Goal: Information Seeking & Learning: Learn about a topic

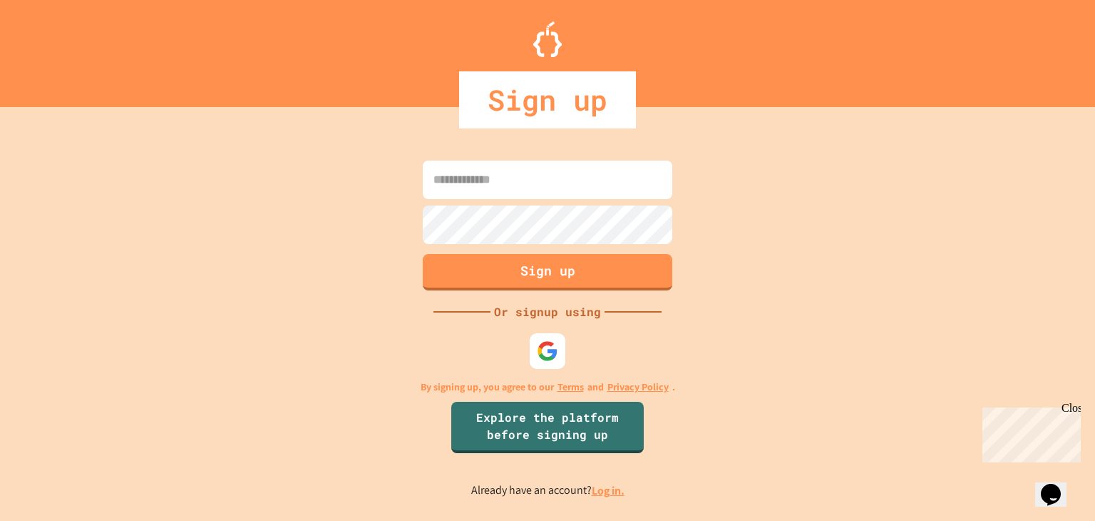
click at [593, 173] on input at bounding box center [548, 179] width 250 height 39
click at [563, 362] on div at bounding box center [547, 351] width 39 height 39
click at [598, 181] on input at bounding box center [548, 179] width 250 height 39
type input "**********"
click at [573, 247] on form "**********" at bounding box center [547, 225] width 257 height 137
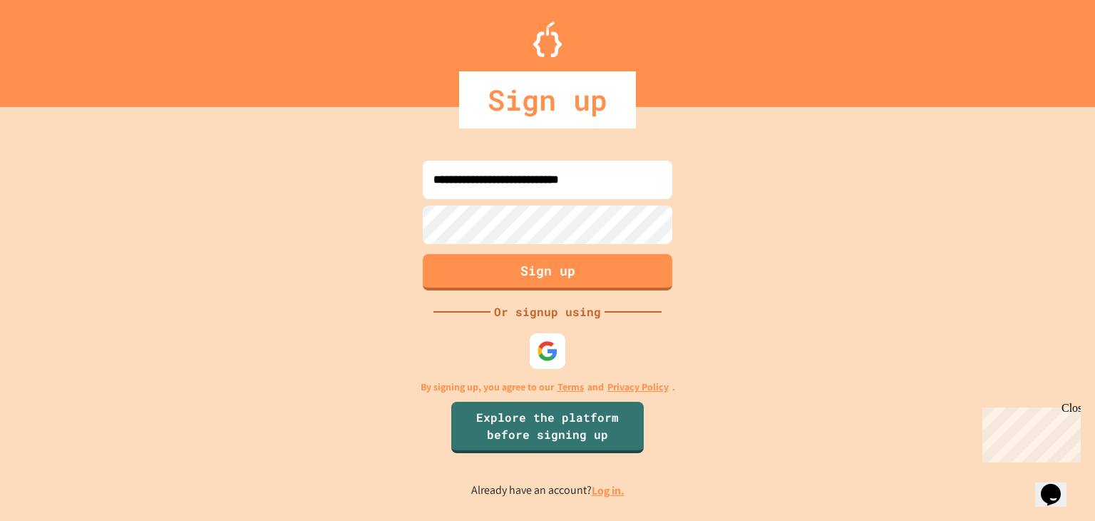
click at [576, 282] on form "**********" at bounding box center [547, 225] width 257 height 137
click at [582, 275] on button "Sign up" at bounding box center [548, 270] width 255 height 37
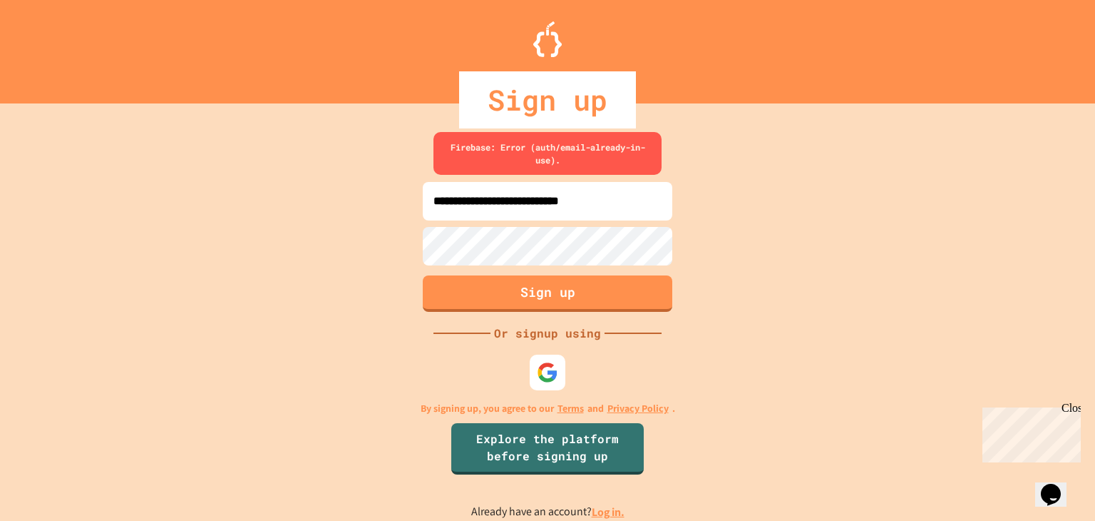
click at [599, 516] on link "Log in." at bounding box center [608, 511] width 33 height 15
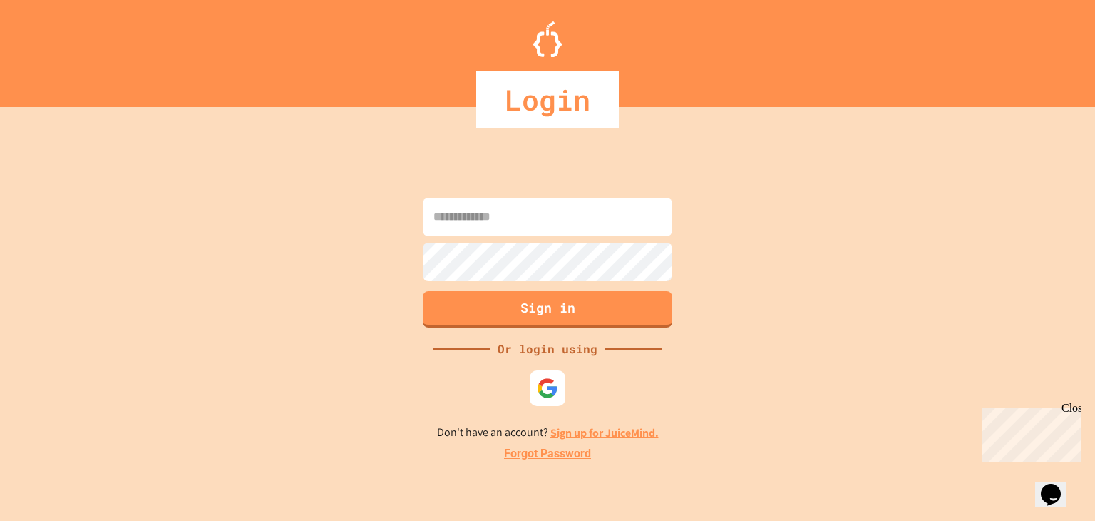
click at [520, 215] on input at bounding box center [548, 217] width 250 height 39
type input "*"
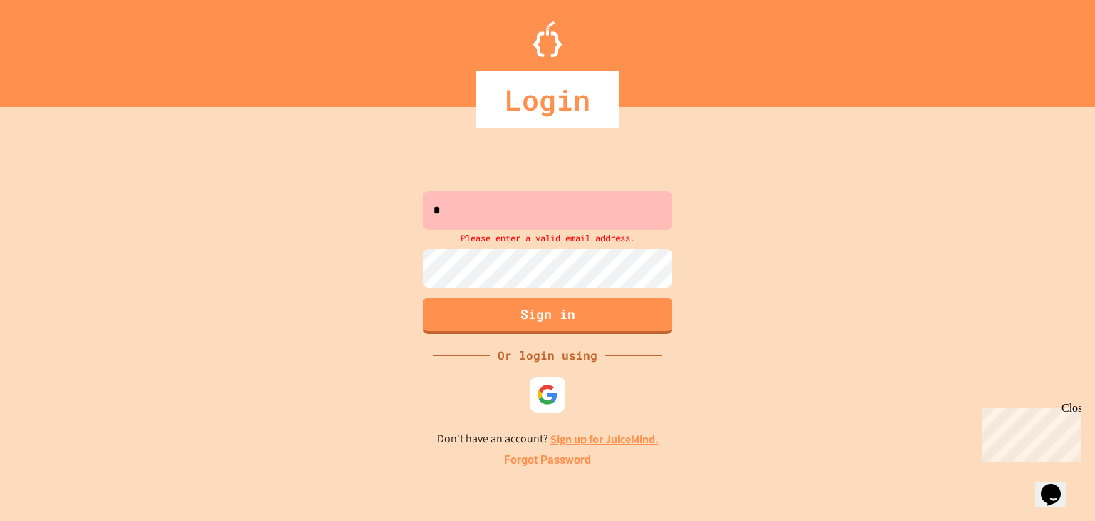
click at [536, 303] on button "Sign in" at bounding box center [548, 315] width 250 height 36
click at [512, 202] on input "*" at bounding box center [548, 210] width 250 height 39
drag, startPoint x: 532, startPoint y: 200, endPoint x: 389, endPoint y: 206, distance: 143.5
click at [389, 206] on div "* Please enter a valid email address. Sign in Or login using Don't have an acco…" at bounding box center [547, 327] width 1095 height 385
type input "**********"
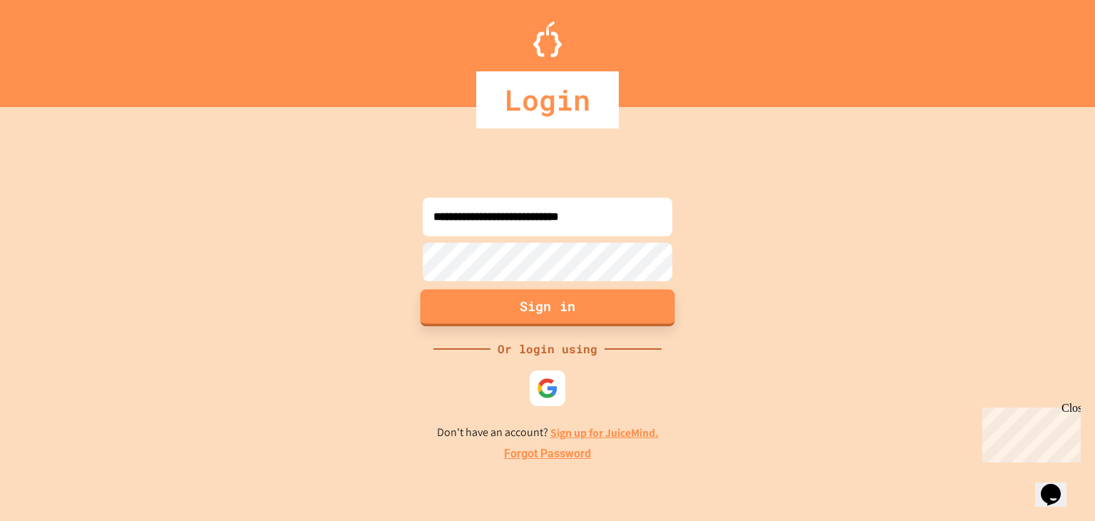
click at [538, 292] on button "Sign in" at bounding box center [548, 307] width 255 height 37
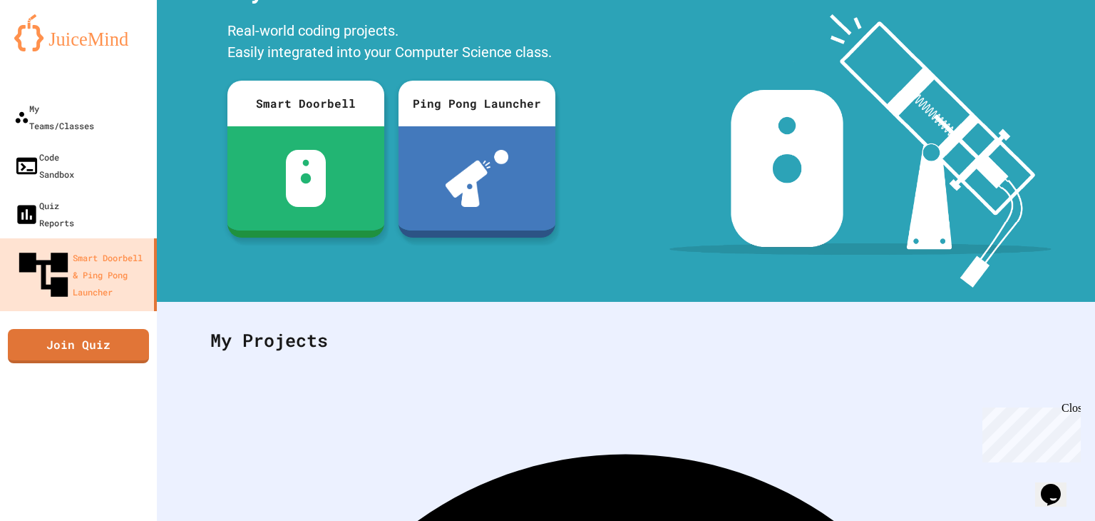
scroll to position [195, 0]
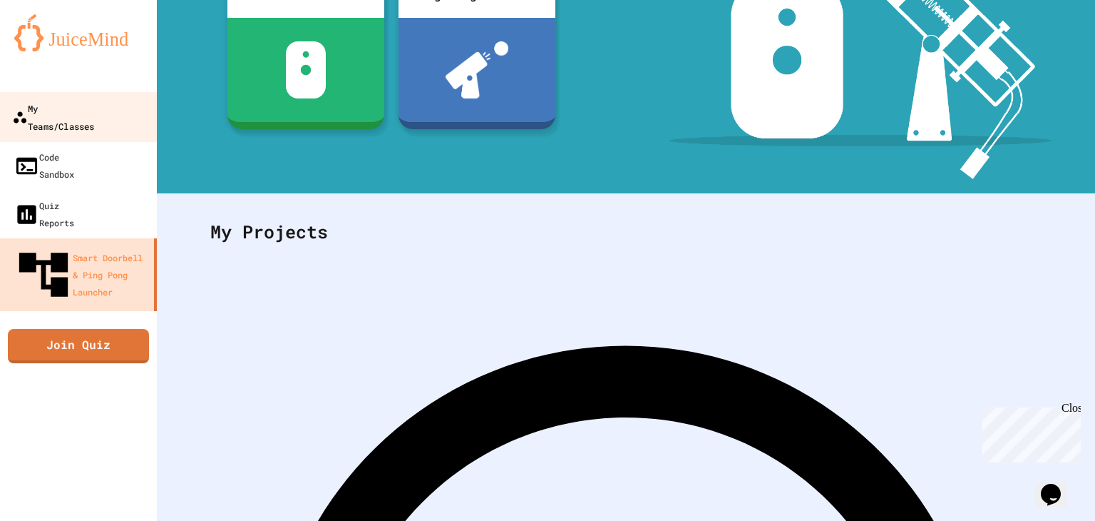
click at [100, 120] on link "My Teams/Classes" at bounding box center [79, 117] width 162 height 50
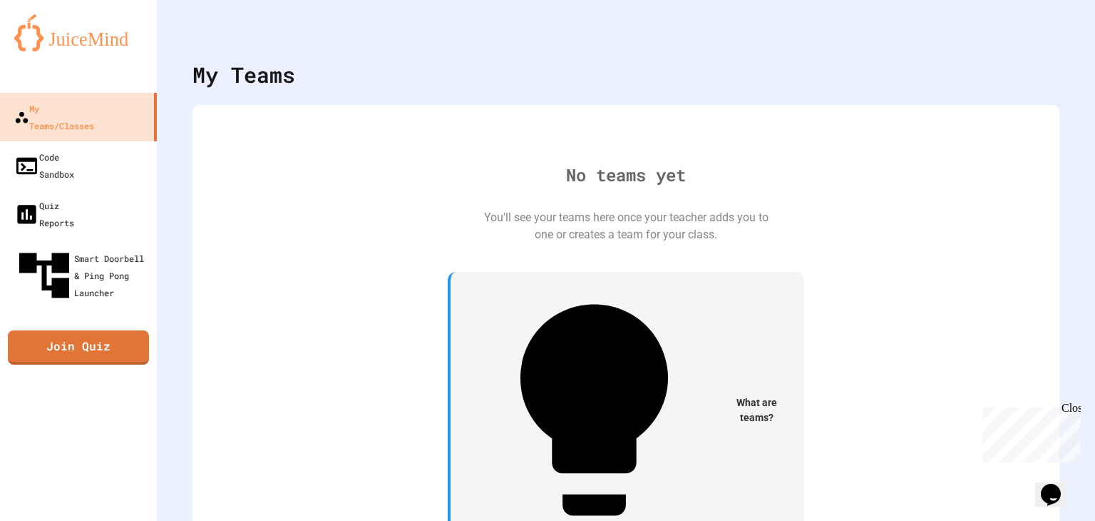
drag, startPoint x: 1079, startPoint y: 414, endPoint x: 2056, endPoint y: 817, distance: 1056.6
click at [1079, 414] on div "Close" at bounding box center [1071, 410] width 18 height 18
click at [1053, 35] on button "My Account" at bounding box center [1053, 35] width 0 height 0
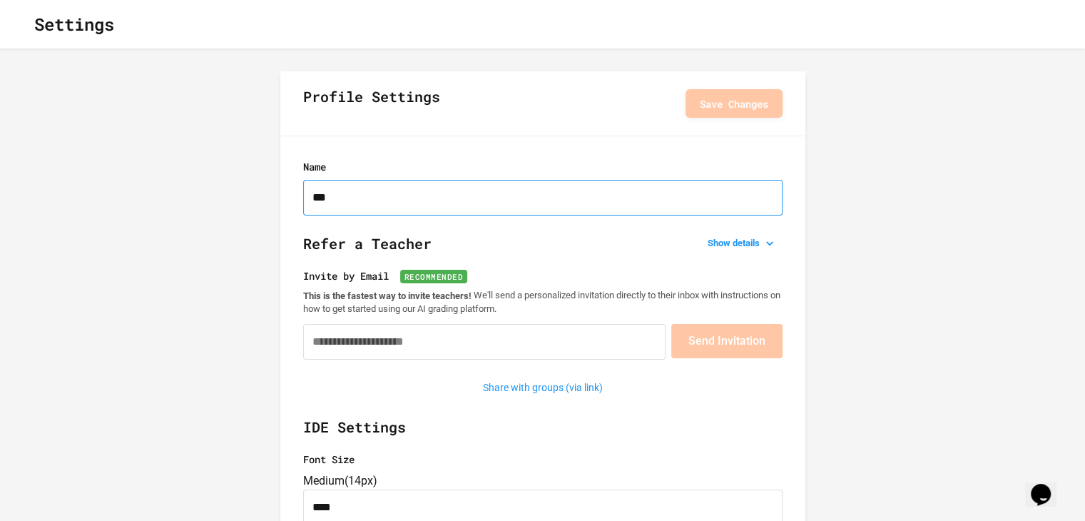
drag, startPoint x: 444, startPoint y: 209, endPoint x: 148, endPoint y: 197, distance: 296.2
type input "*"
type input "***"
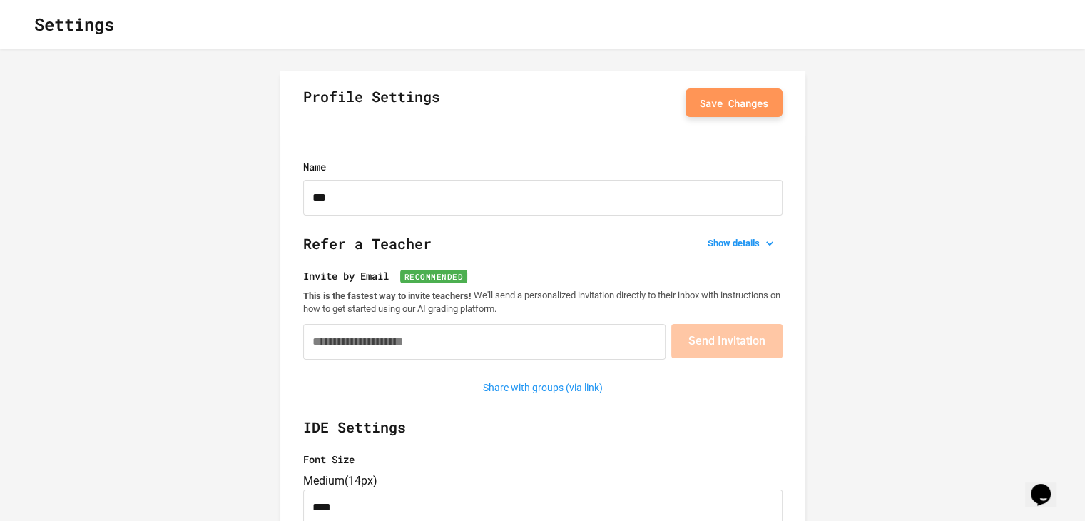
click at [725, 114] on button "Save Changes" at bounding box center [733, 102] width 97 height 29
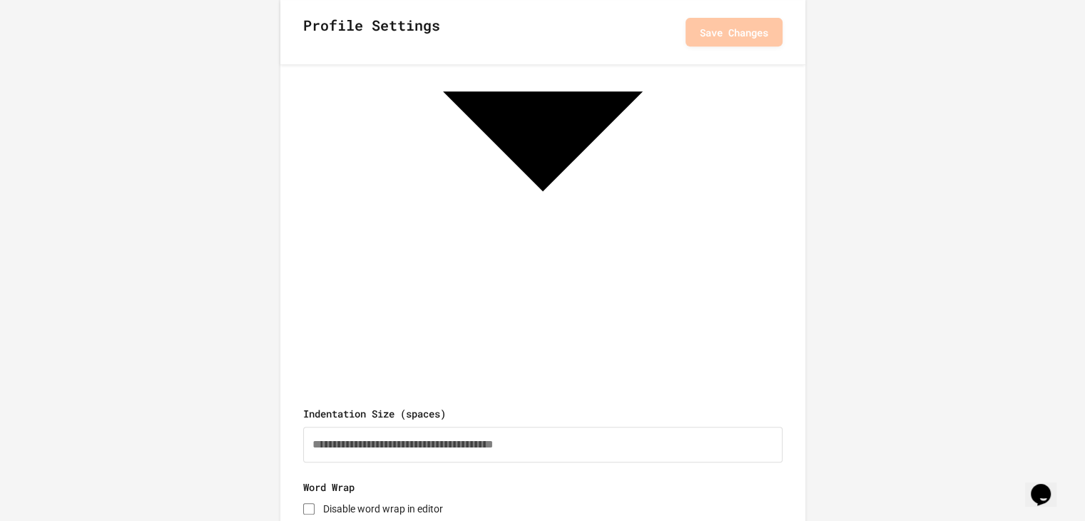
scroll to position [601, 0]
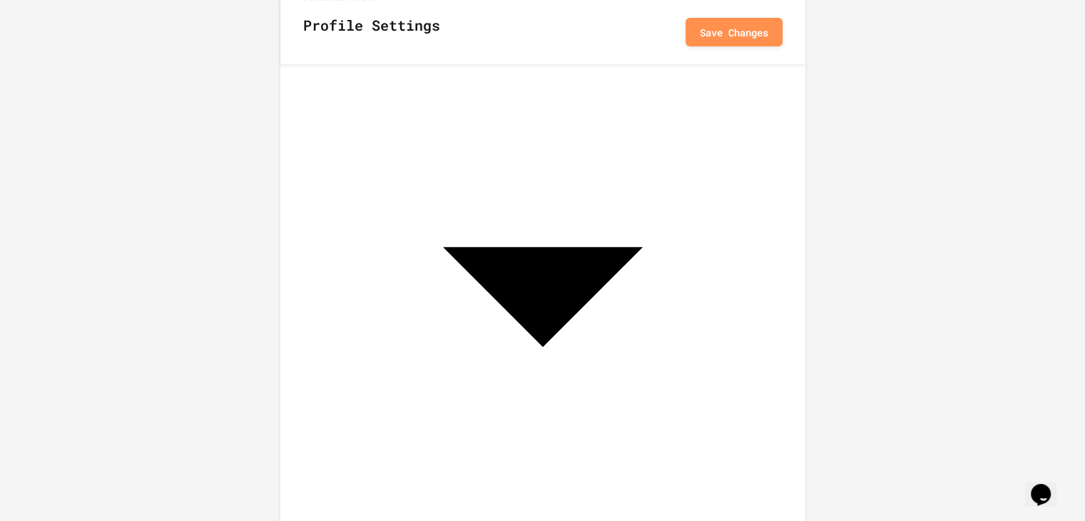
scroll to position [387, 0]
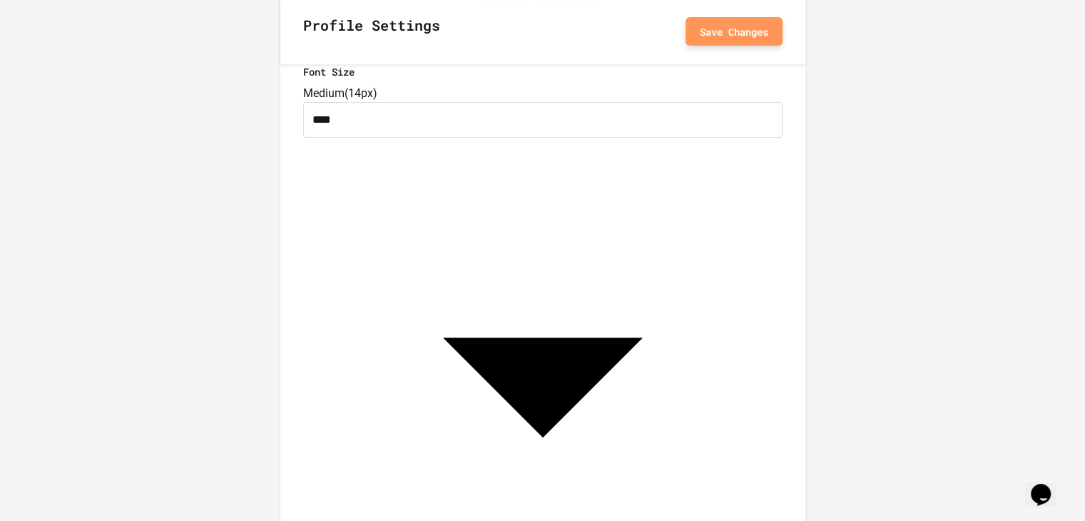
click at [757, 31] on button "Save Changes" at bounding box center [733, 31] width 97 height 29
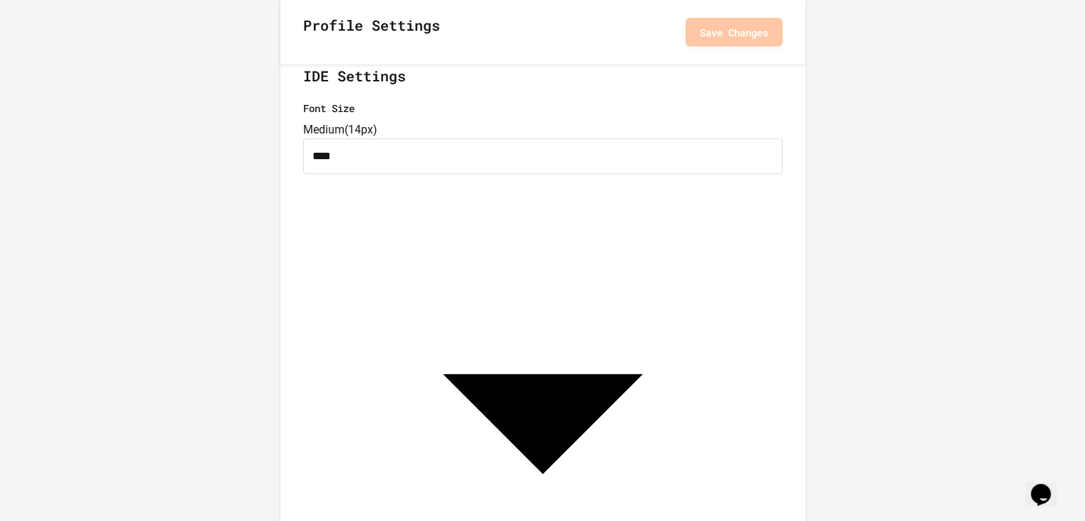
scroll to position [316, 0]
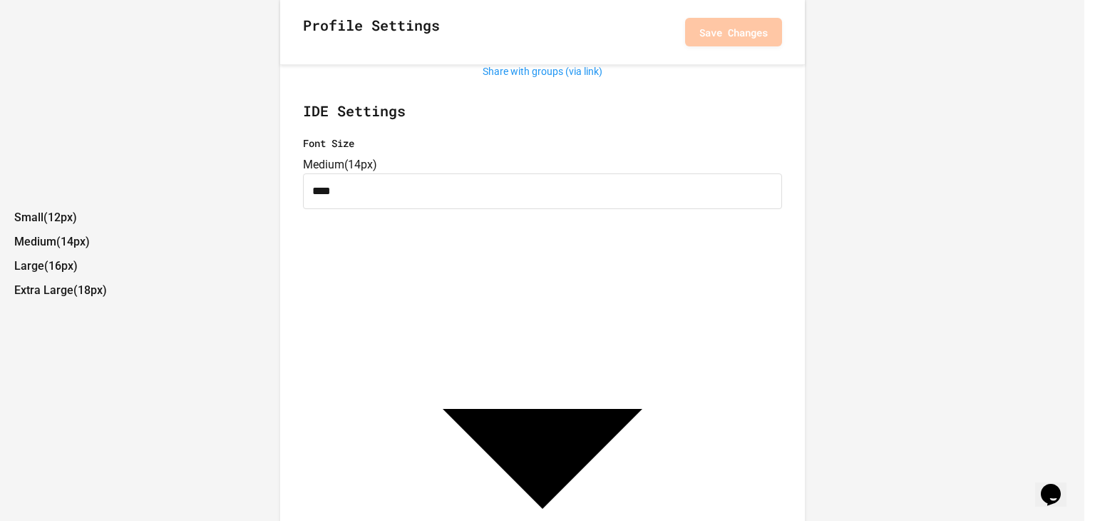
click at [469, 206] on div at bounding box center [542, 206] width 1085 height 0
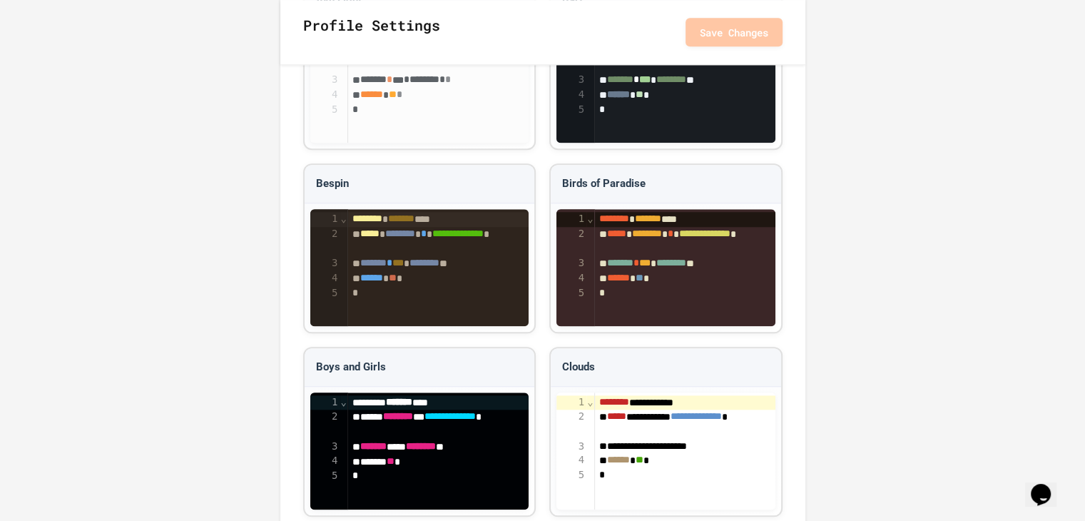
scroll to position [1314, 0]
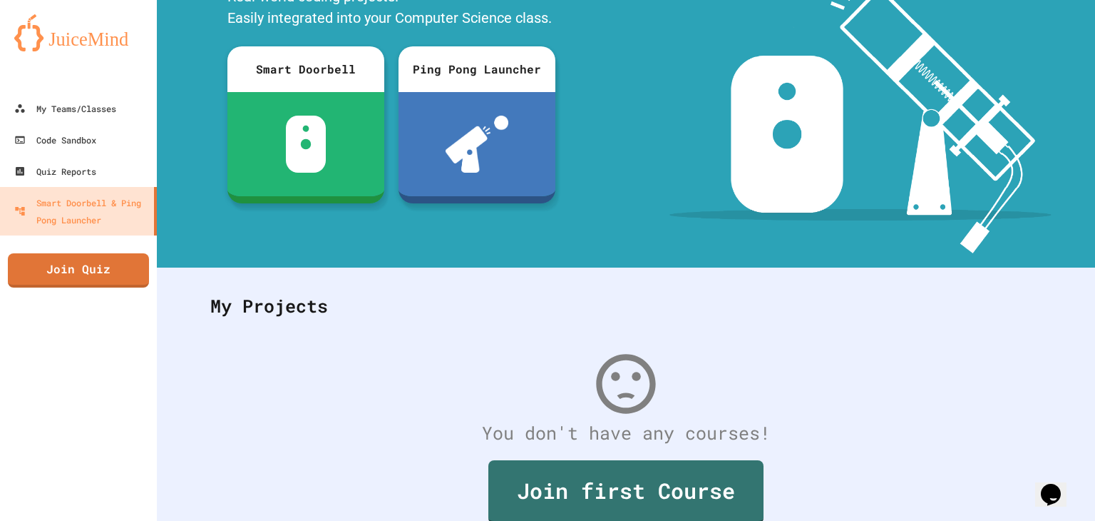
scroll to position [195, 0]
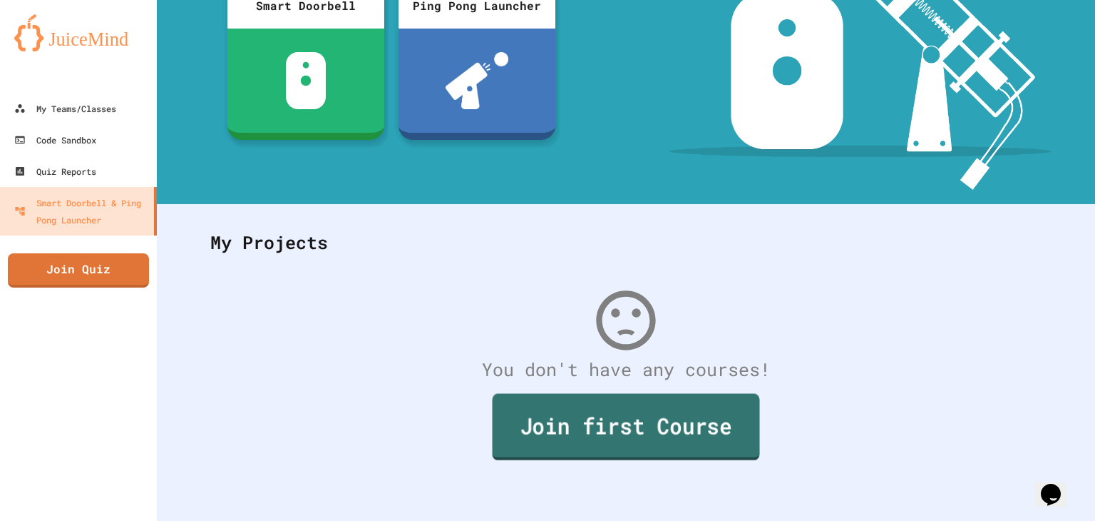
click at [573, 403] on link "Join first Course" at bounding box center [626, 427] width 267 height 66
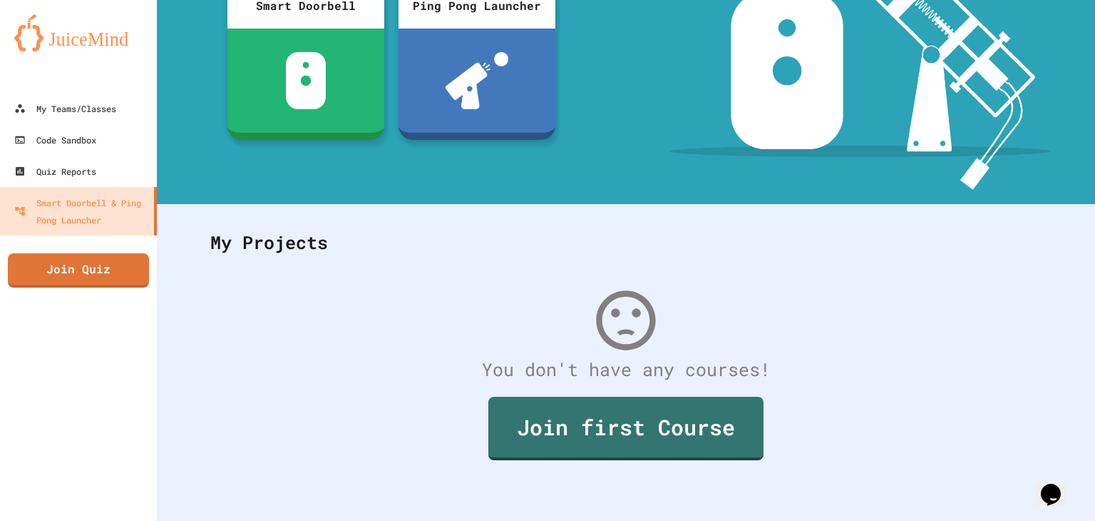
click at [100, 158] on link "Quiz Reports" at bounding box center [78, 170] width 157 height 31
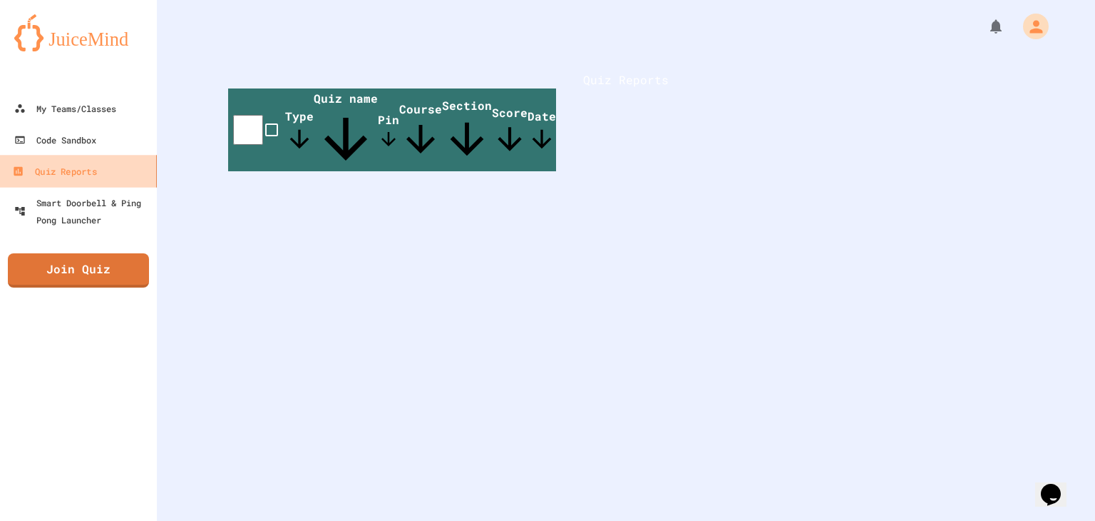
scroll to position [18, 0]
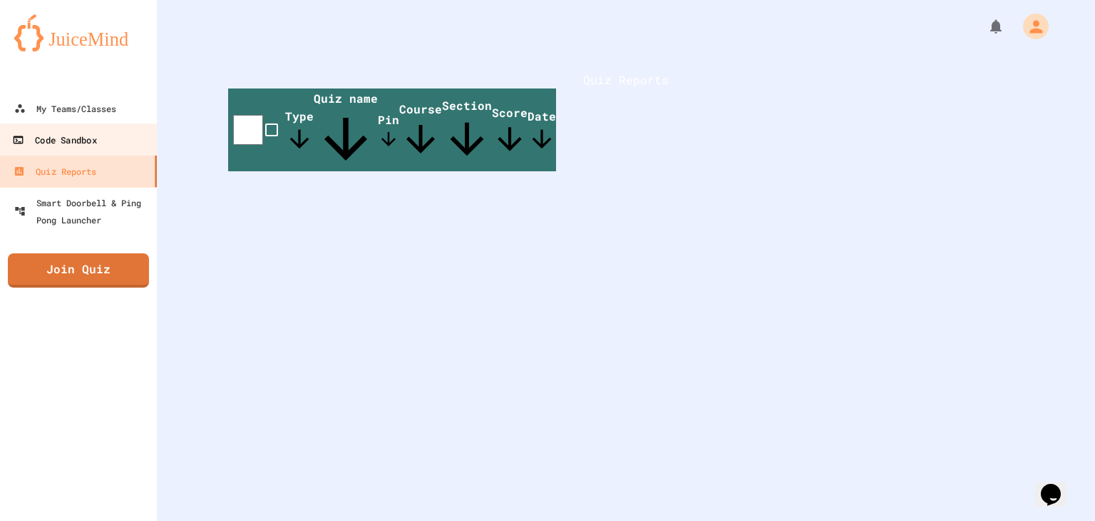
click at [96, 140] on div "Code Sandbox" at bounding box center [54, 140] width 84 height 18
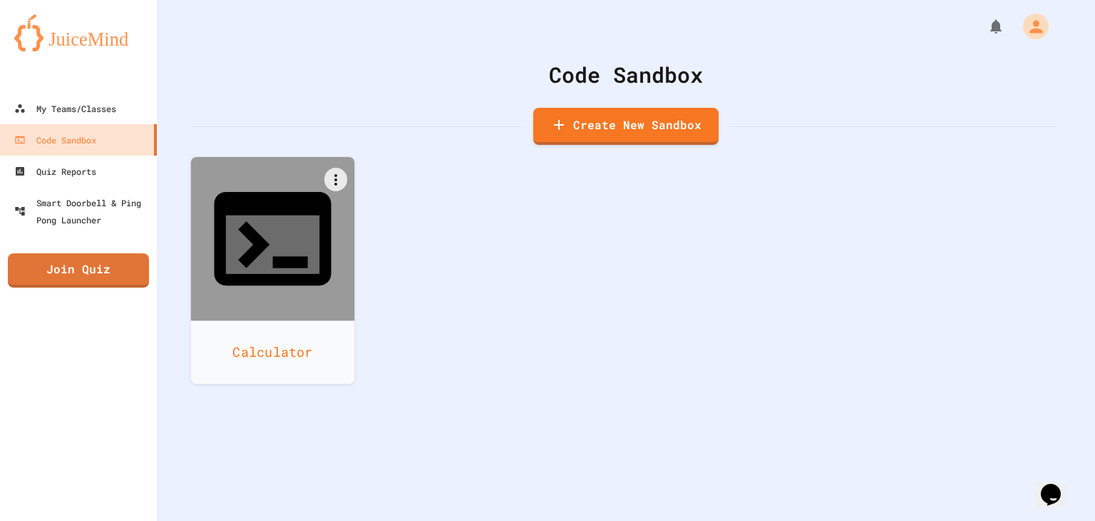
click at [242, 199] on icon at bounding box center [273, 238] width 140 height 140
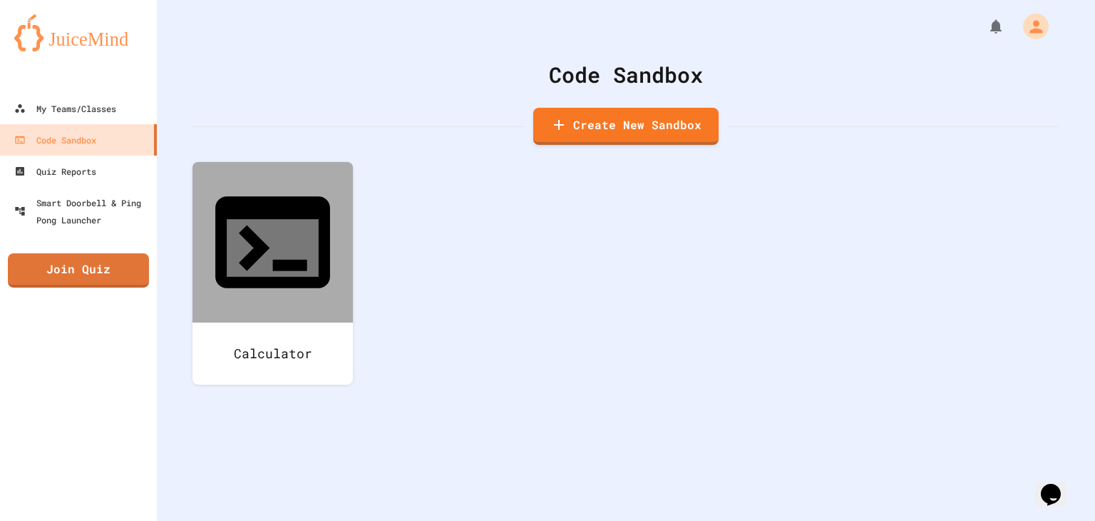
drag, startPoint x: 331, startPoint y: 192, endPoint x: 371, endPoint y: 219, distance: 48.3
click at [406, 405] on div "Code Sandbox Create New Sandbox Calculator" at bounding box center [626, 260] width 938 height 521
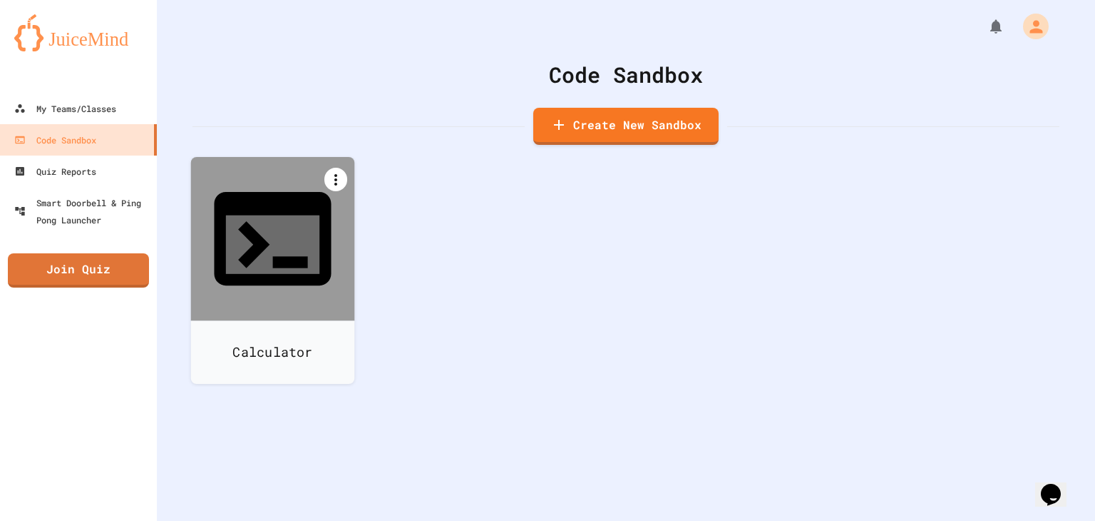
click at [337, 178] on icon at bounding box center [335, 179] width 17 height 17
click at [353, 433] on li "Delete" at bounding box center [280, 456] width 146 height 46
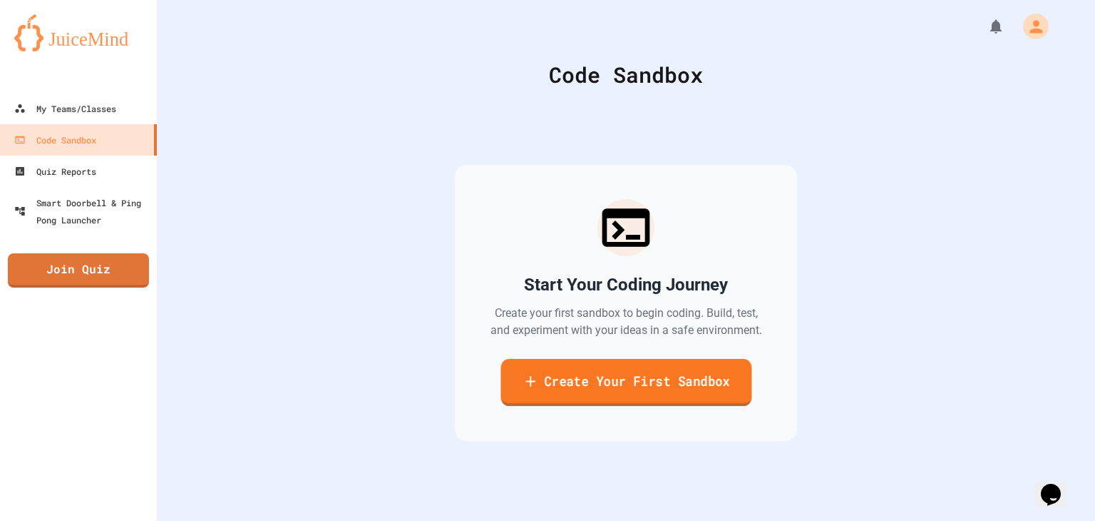
click at [595, 389] on link "Create Your First Sandbox" at bounding box center [626, 382] width 251 height 47
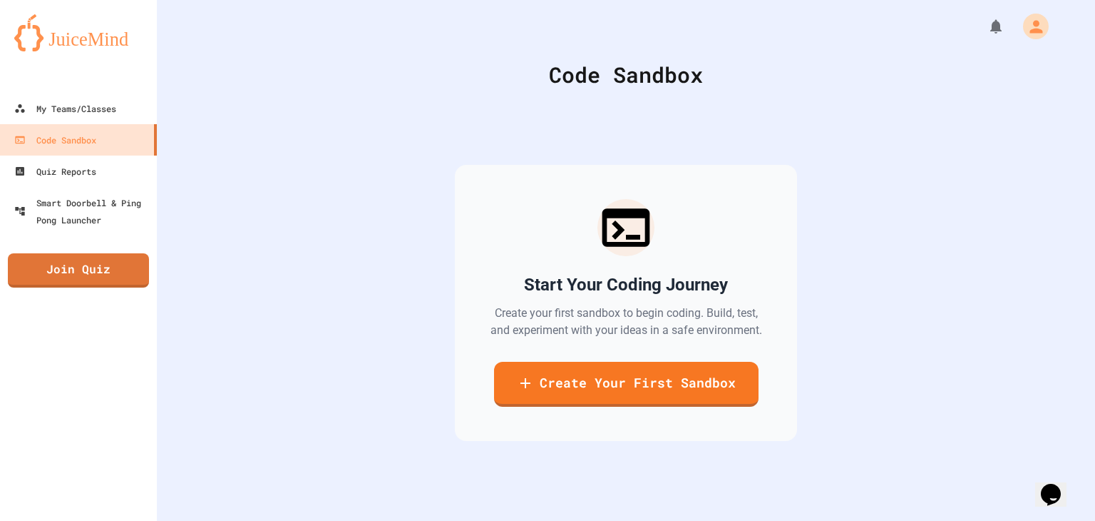
type input "****"
click at [586, 280] on body "We are updating our servers at 7PM EST on 3/11/2025. JuiceMind should continue …" at bounding box center [547, 260] width 1095 height 521
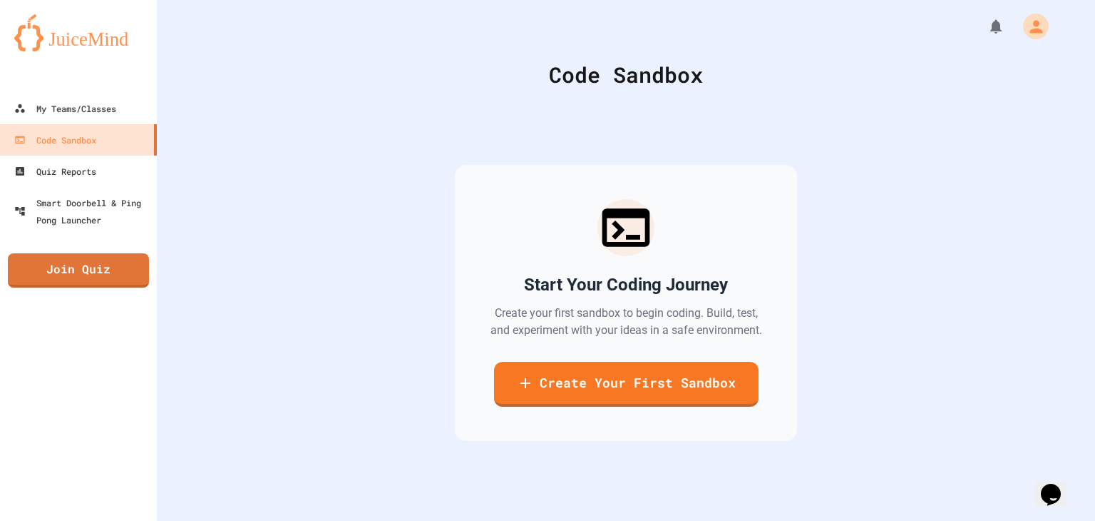
type input "******"
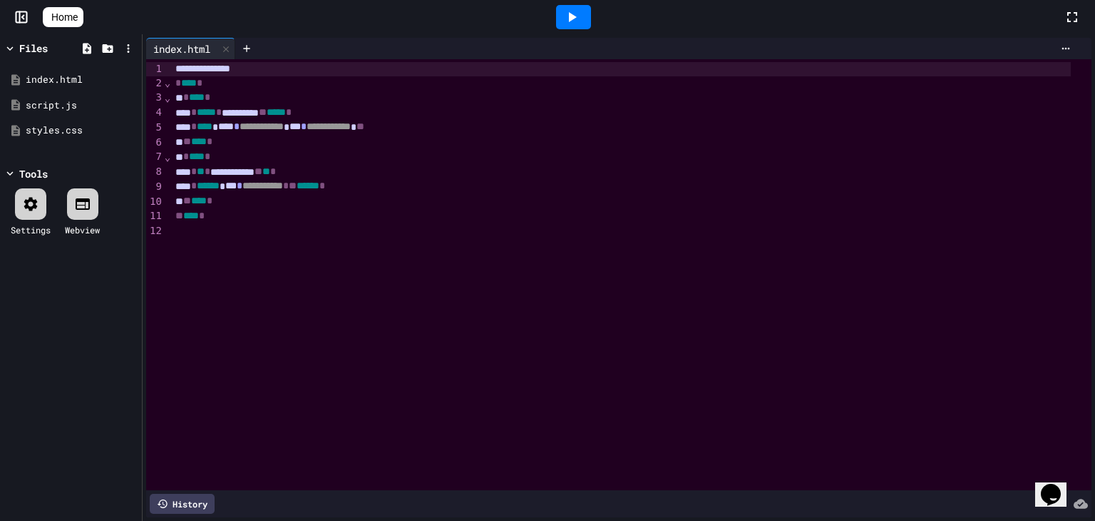
click at [21, 189] on div at bounding box center [30, 203] width 31 height 31
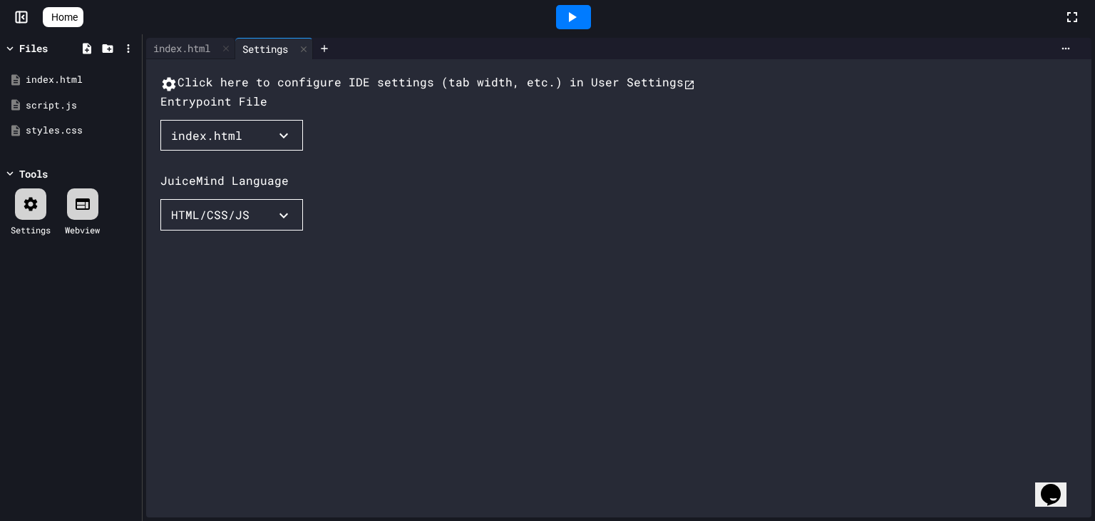
click at [74, 212] on div at bounding box center [82, 203] width 31 height 31
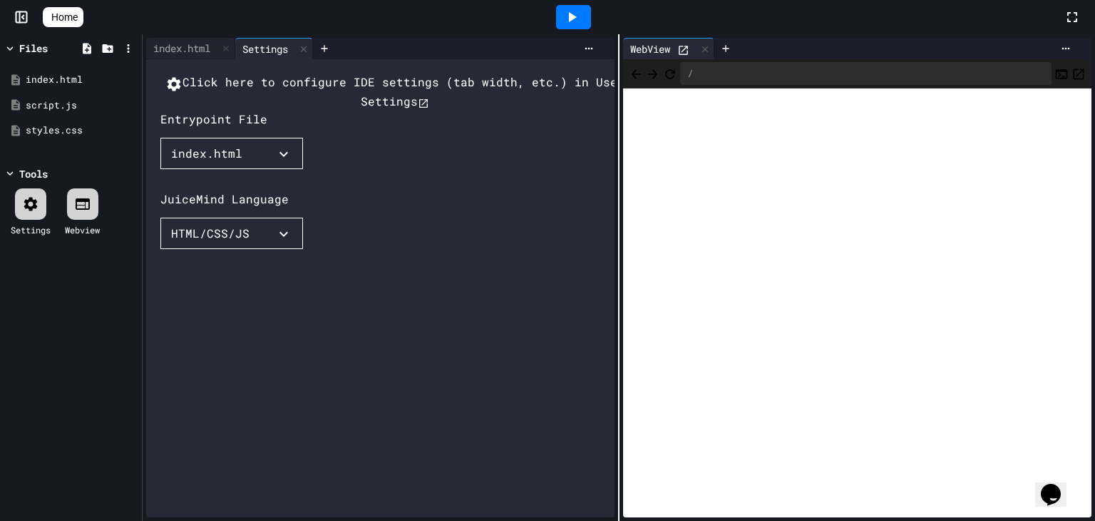
click at [77, 209] on icon at bounding box center [82, 203] width 17 height 17
click at [704, 52] on icon at bounding box center [705, 49] width 10 height 10
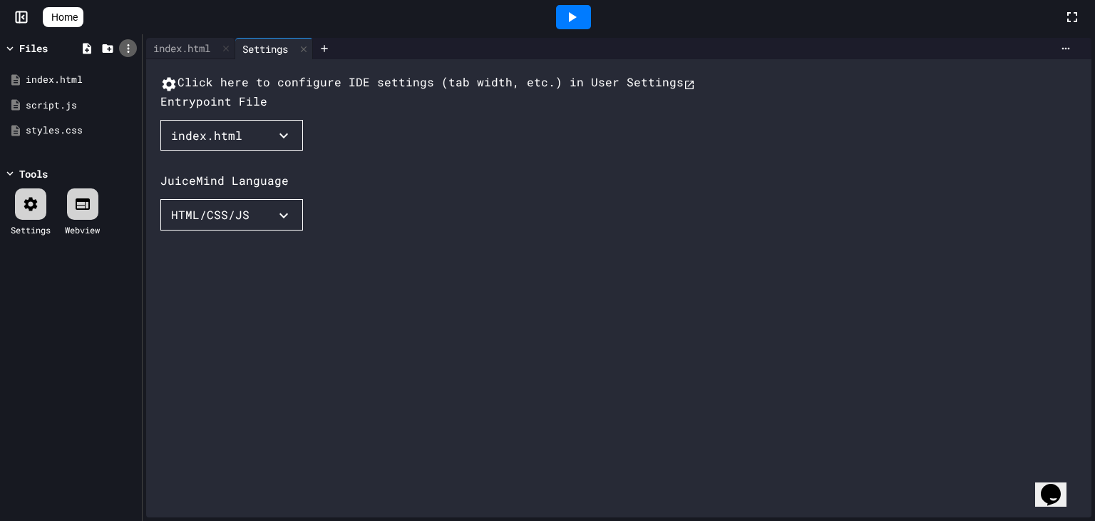
click at [131, 49] on icon at bounding box center [128, 48] width 13 height 13
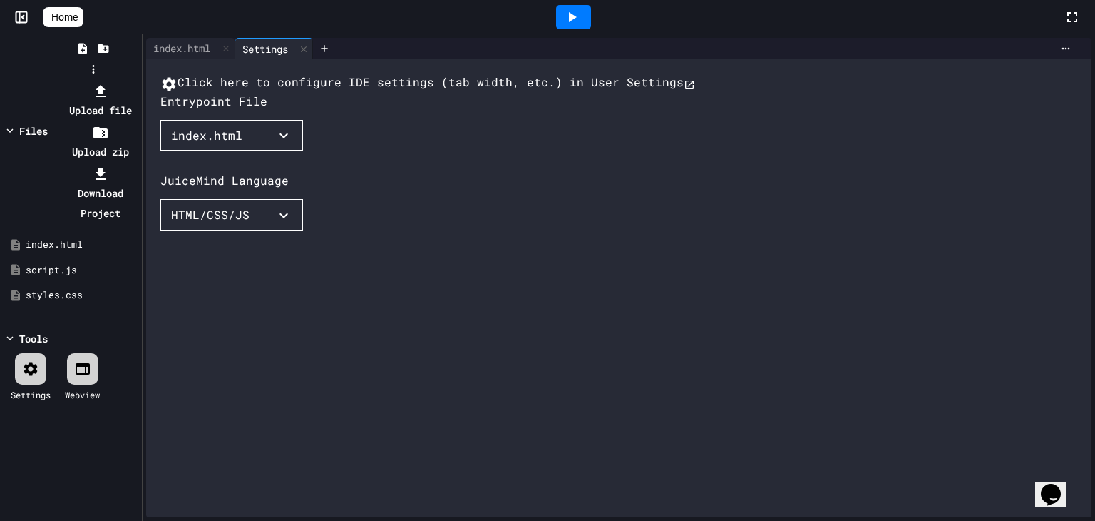
click at [125, 81] on div at bounding box center [93, 81] width 91 height 0
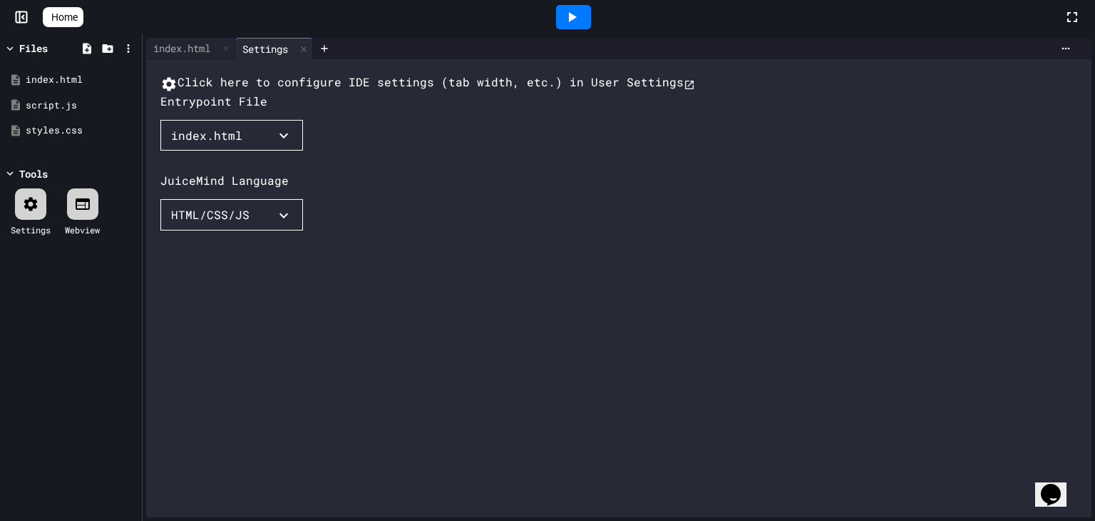
click at [78, 21] on span "Home" at bounding box center [64, 17] width 26 height 14
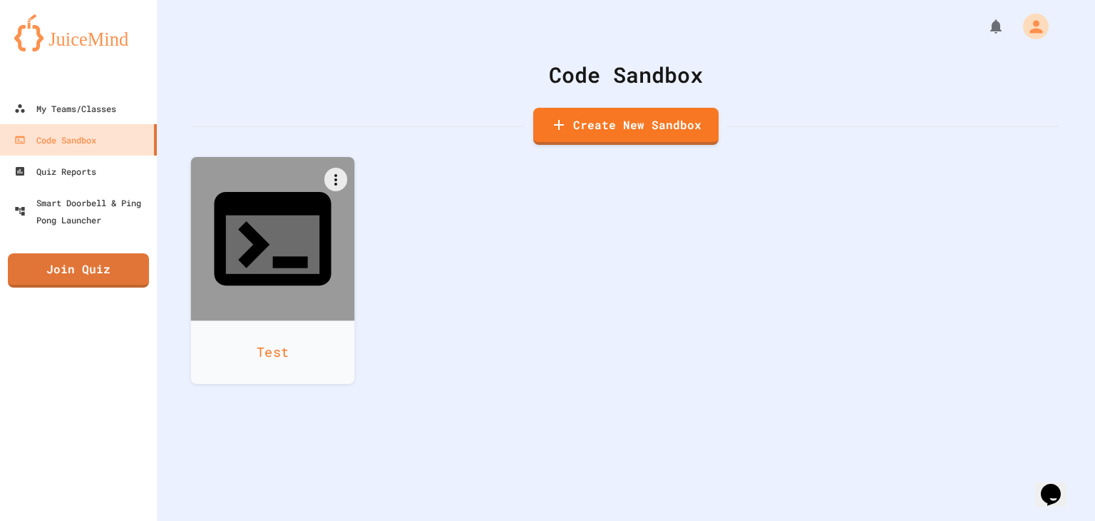
click at [300, 198] on icon at bounding box center [273, 238] width 140 height 140
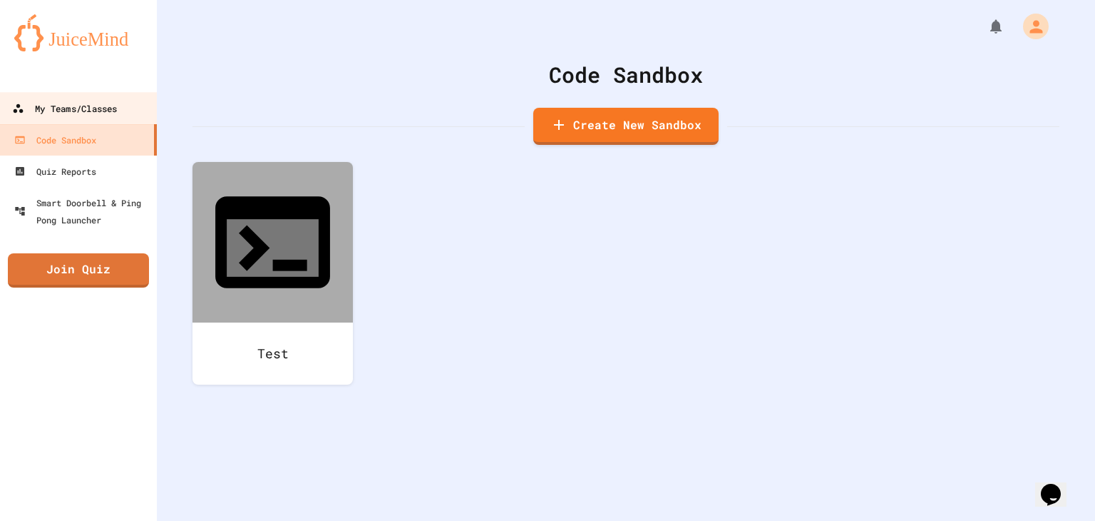
click at [88, 106] on div "My Teams/Classes" at bounding box center [64, 109] width 105 height 18
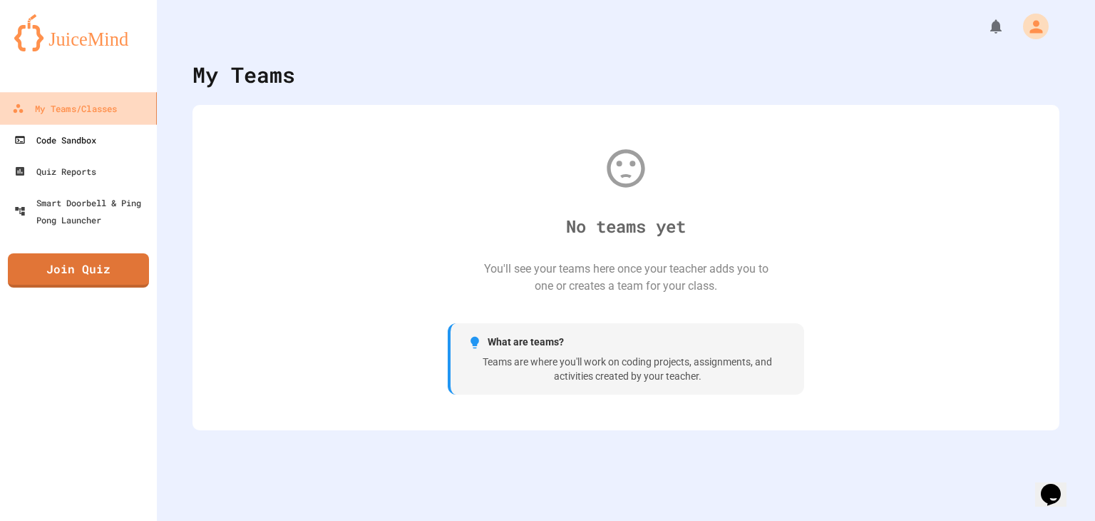
click at [86, 138] on div "Code Sandbox" at bounding box center [55, 139] width 82 height 17
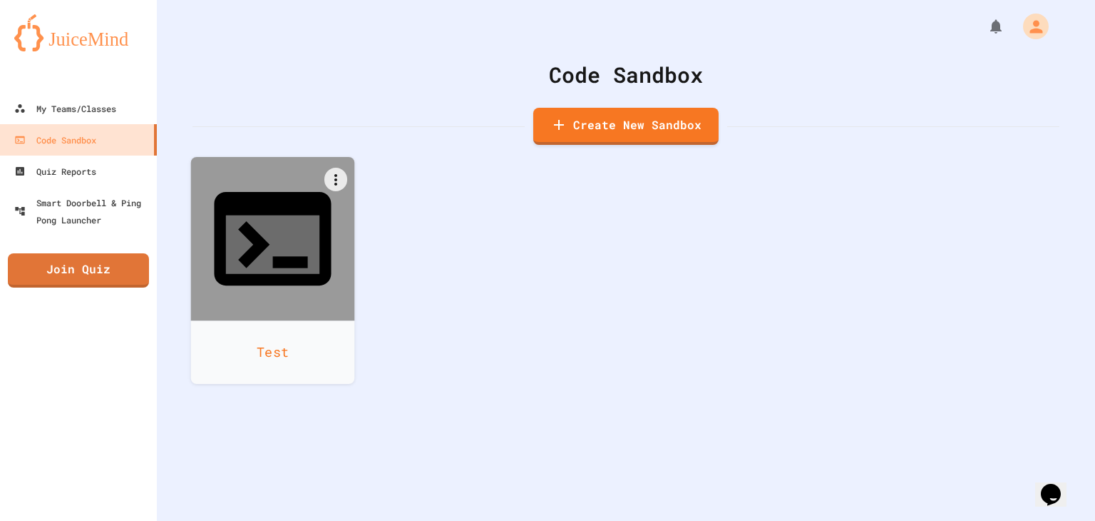
click at [272, 219] on icon at bounding box center [272, 238] width 117 height 93
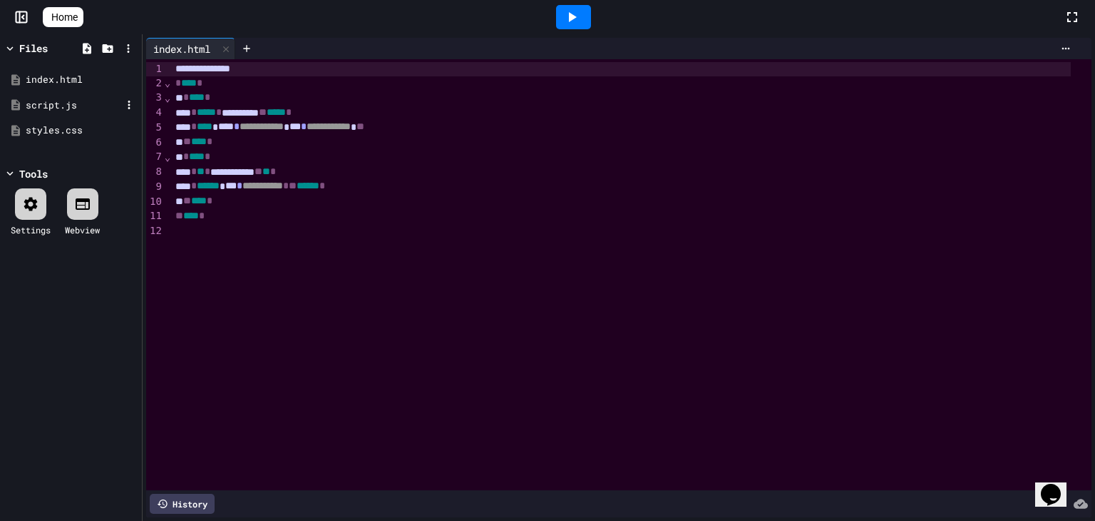
click at [54, 106] on div "script.js" at bounding box center [74, 105] width 96 height 14
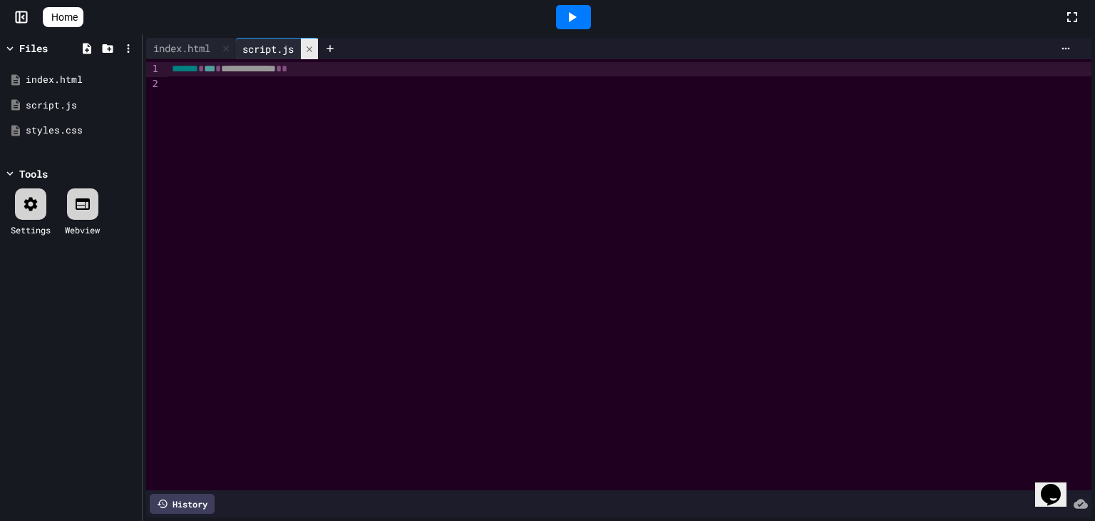
click at [311, 57] on div at bounding box center [309, 49] width 17 height 21
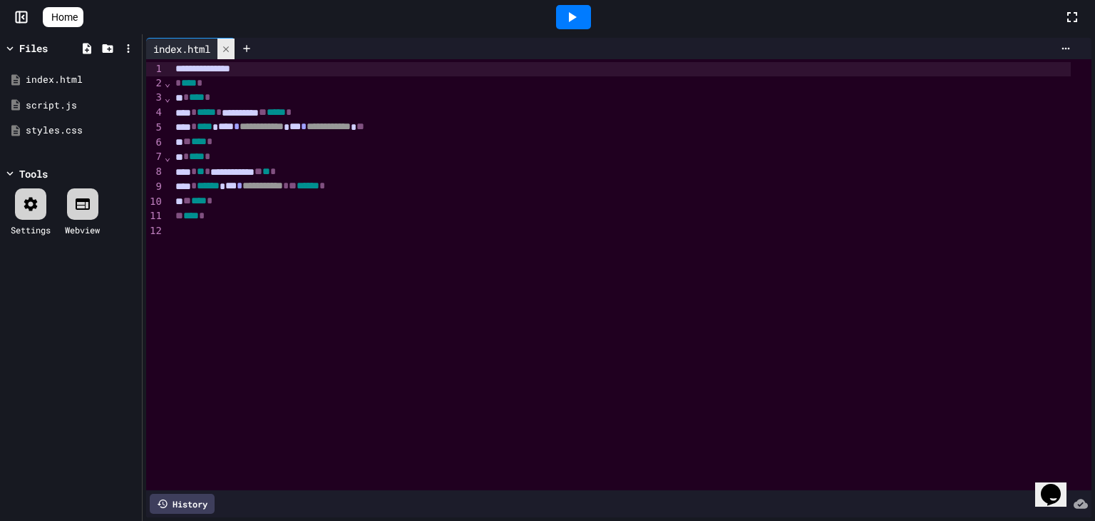
click at [234, 51] on div at bounding box center [226, 49] width 17 height 21
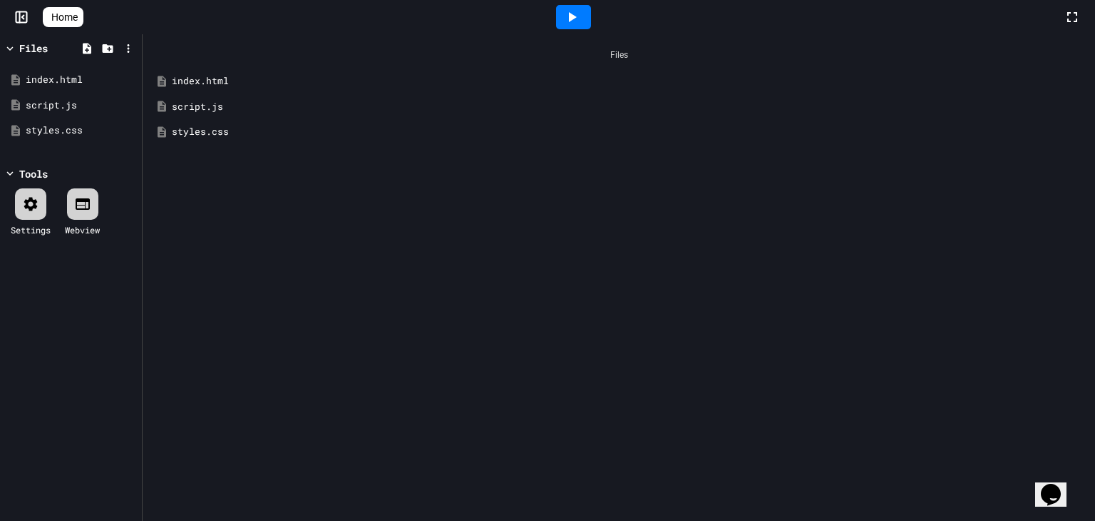
click at [24, 18] on icon at bounding box center [23, 18] width 2 height 4
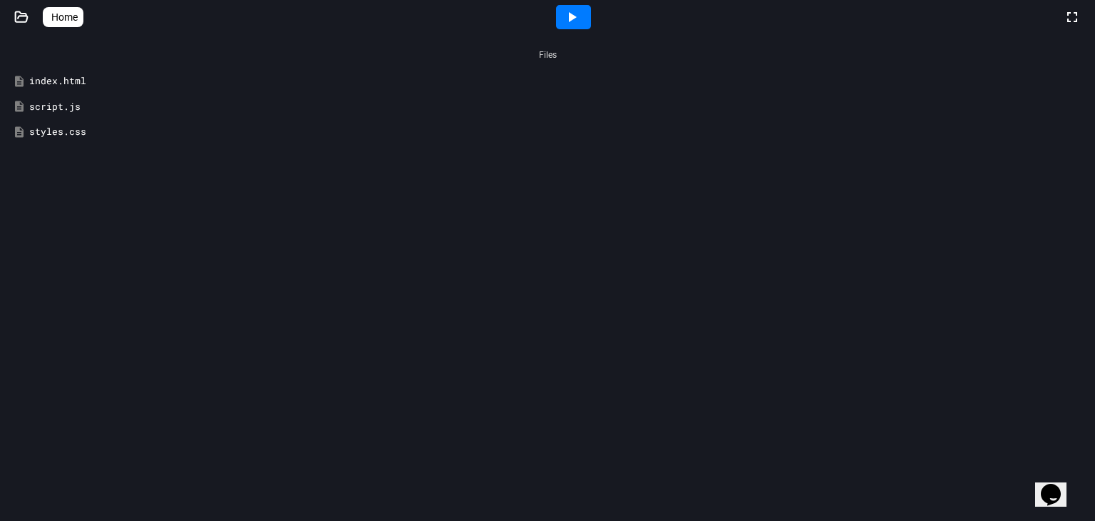
click at [71, 26] on link "Home" at bounding box center [63, 17] width 41 height 20
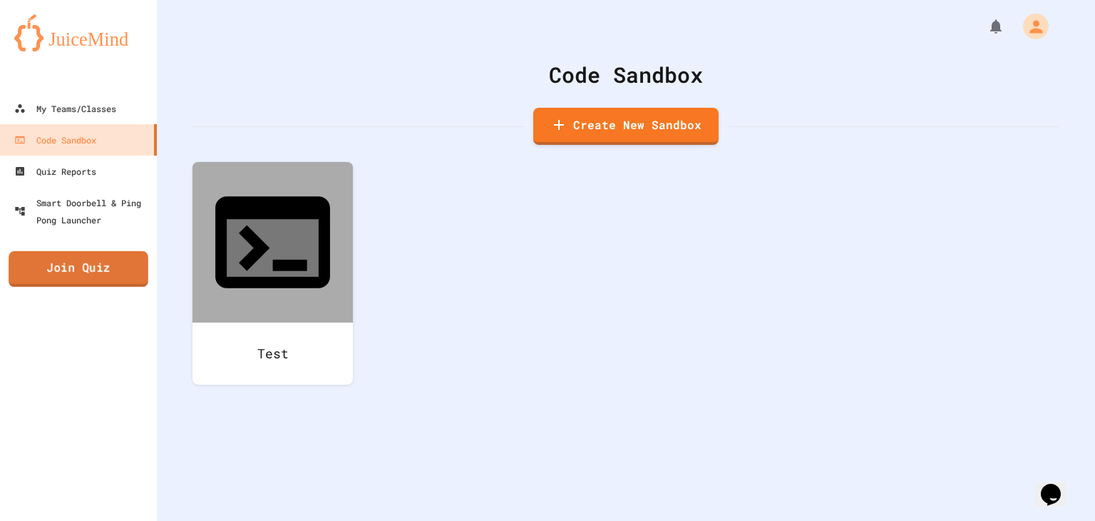
click at [97, 267] on link "Join Quiz" at bounding box center [79, 269] width 140 height 36
click at [992, 22] on icon "My Notifications" at bounding box center [999, 27] width 15 height 18
click at [984, 520] on div at bounding box center [547, 521] width 1095 height 0
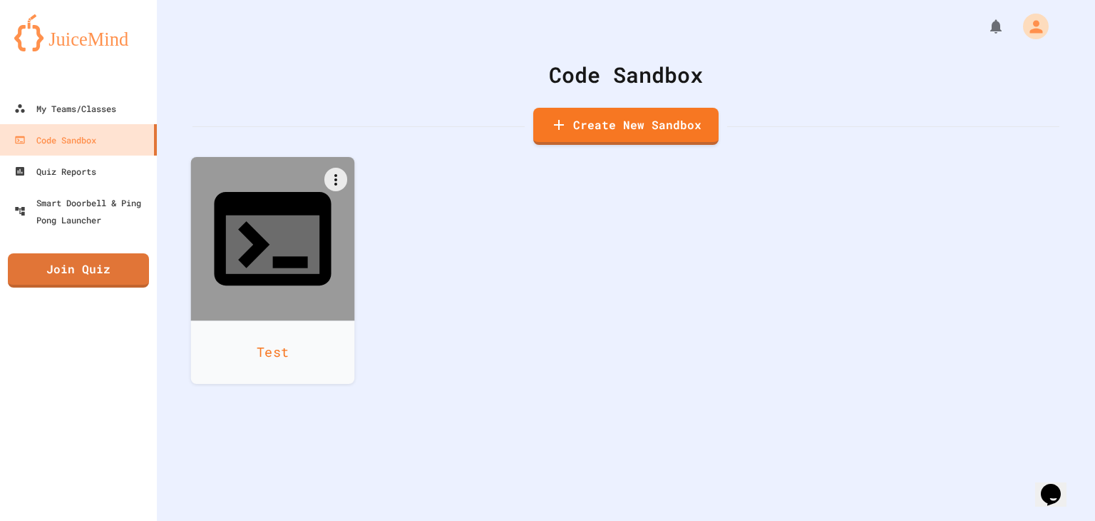
click at [284, 192] on icon at bounding box center [272, 238] width 117 height 93
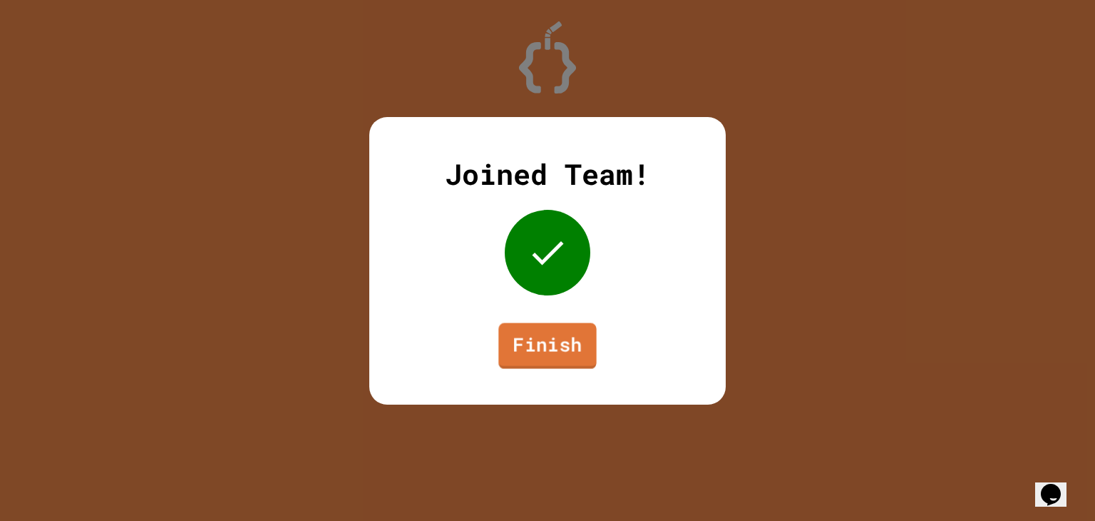
click at [549, 342] on link "Finish" at bounding box center [547, 345] width 98 height 46
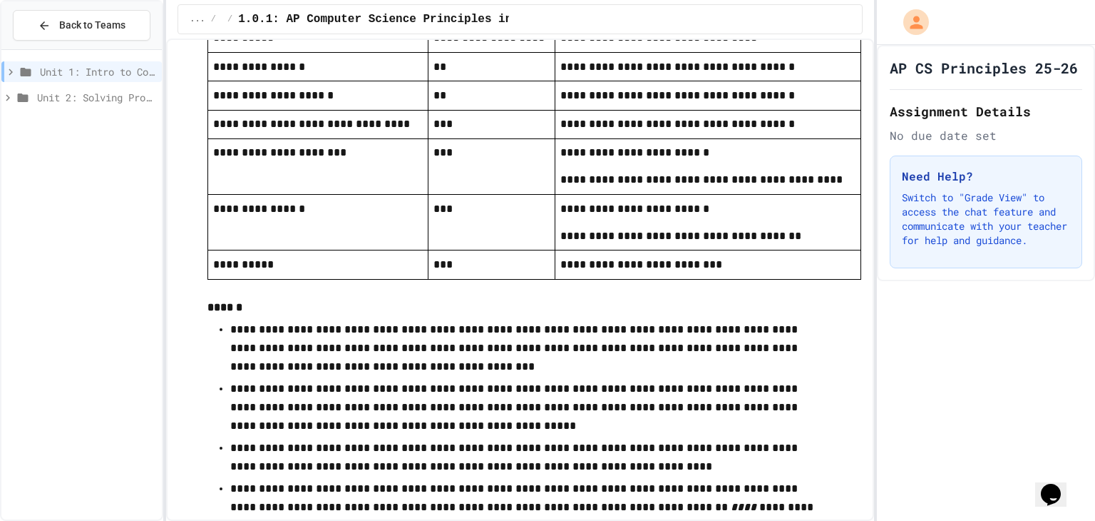
scroll to position [2567, 0]
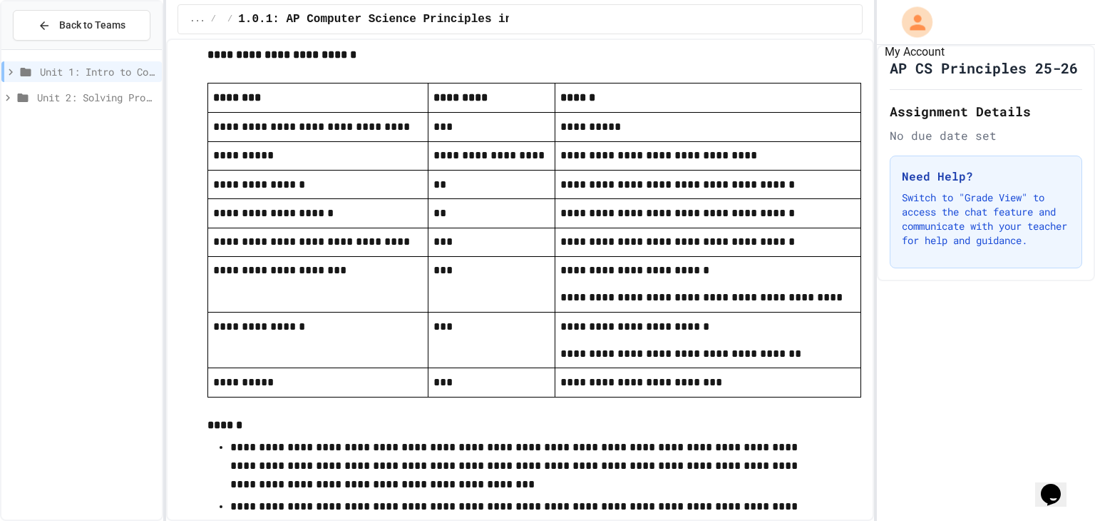
click at [912, 31] on icon "My Account" at bounding box center [917, 22] width 23 height 23
click at [970, 520] on div at bounding box center [547, 521] width 1095 height 0
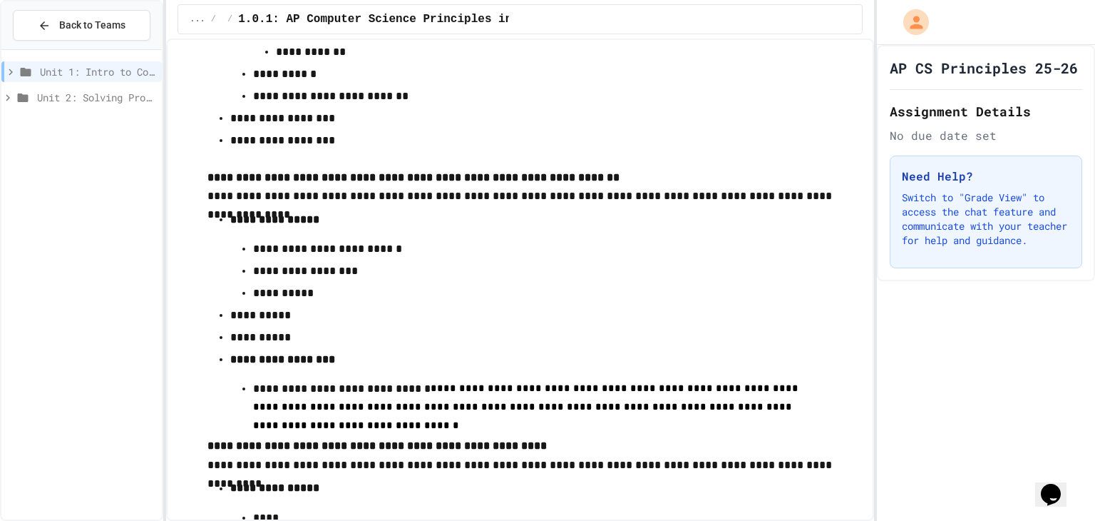
scroll to position [4103, 0]
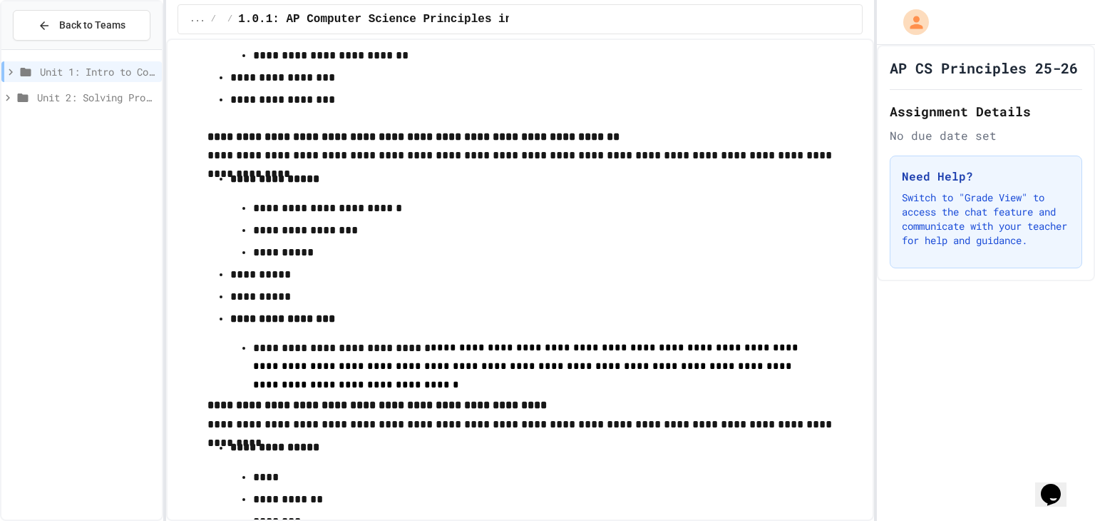
click at [10, 76] on icon at bounding box center [10, 72] width 13 height 13
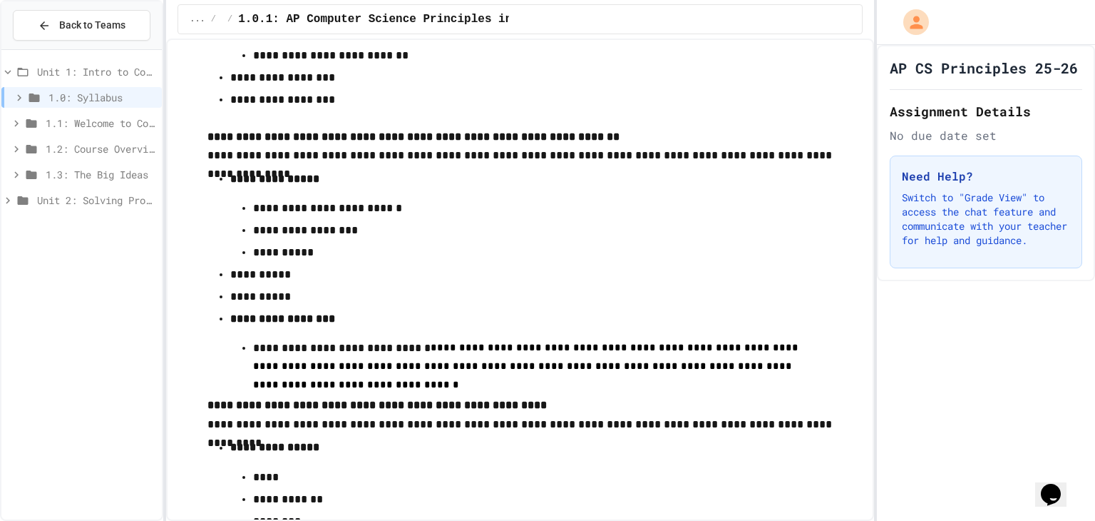
click at [106, 114] on div "1.1: Welcome to Computer Science" at bounding box center [81, 123] width 160 height 21
click at [108, 97] on span "1.0: Syllabus" at bounding box center [102, 97] width 108 height 15
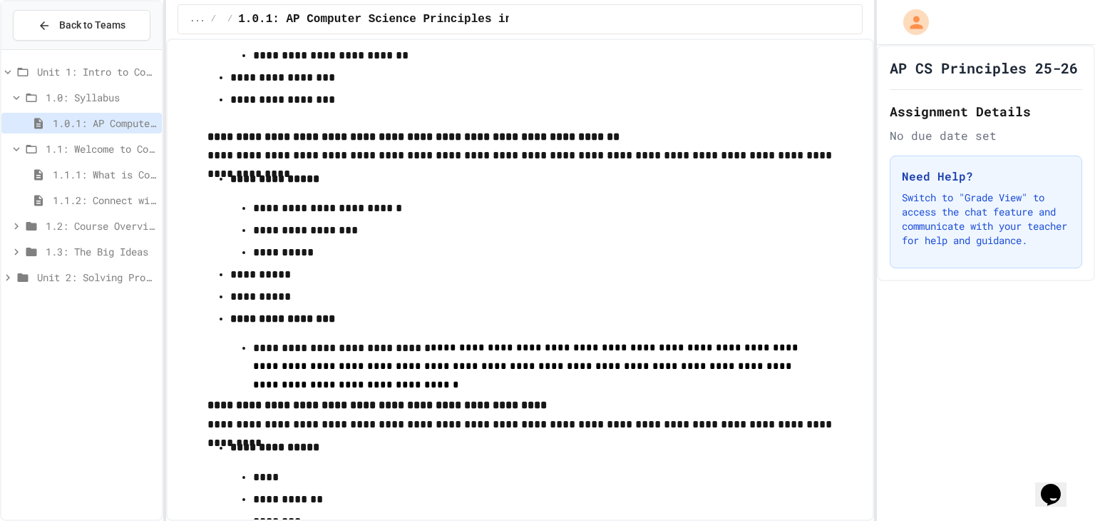
click at [68, 118] on span "1.0.1: AP Computer Science Principles in Python Course Syllabus" at bounding box center [104, 123] width 103 height 15
click at [107, 144] on span "1.1: Welcome to Computer Science" at bounding box center [101, 148] width 111 height 15
click at [106, 147] on span "1.1: Welcome to Computer Science" at bounding box center [101, 148] width 111 height 15
click at [91, 176] on span "1.1.1: What is Computer Science?" at bounding box center [104, 174] width 103 height 15
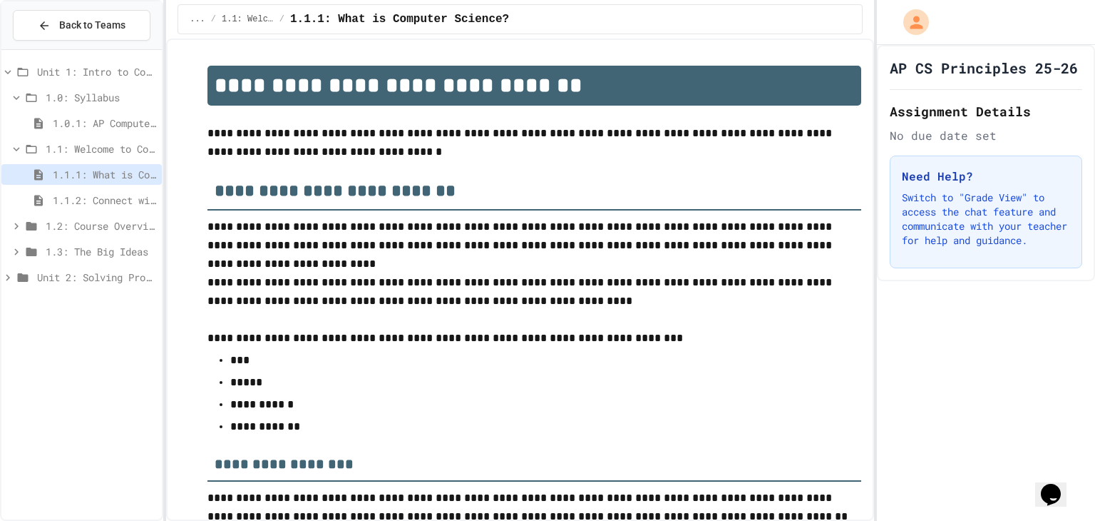
click at [91, 128] on span "1.0.1: AP Computer Science Principles in Python Course Syllabus" at bounding box center [104, 123] width 103 height 15
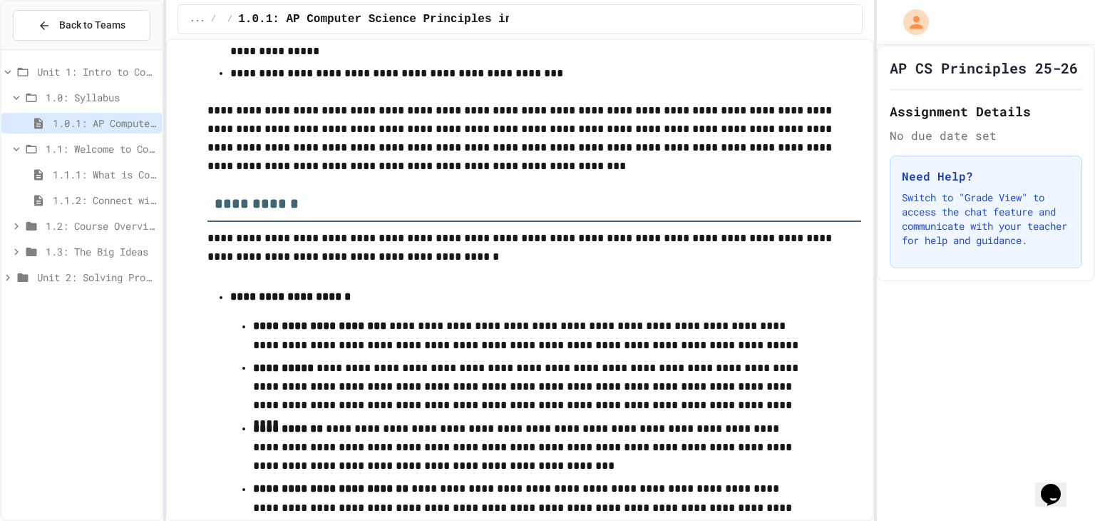
scroll to position [1498, 0]
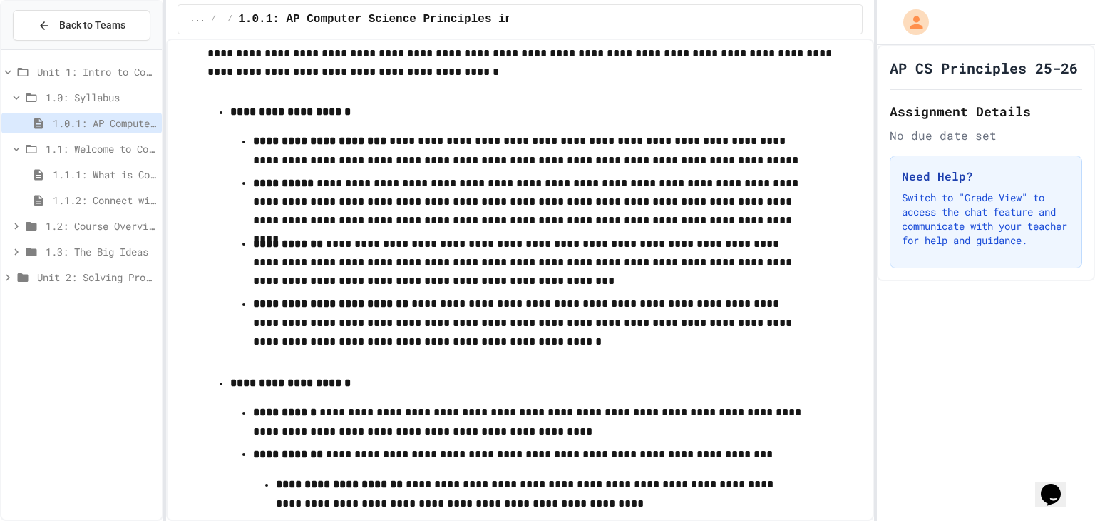
click at [117, 178] on span "1.1.1: What is Computer Science?" at bounding box center [104, 174] width 103 height 15
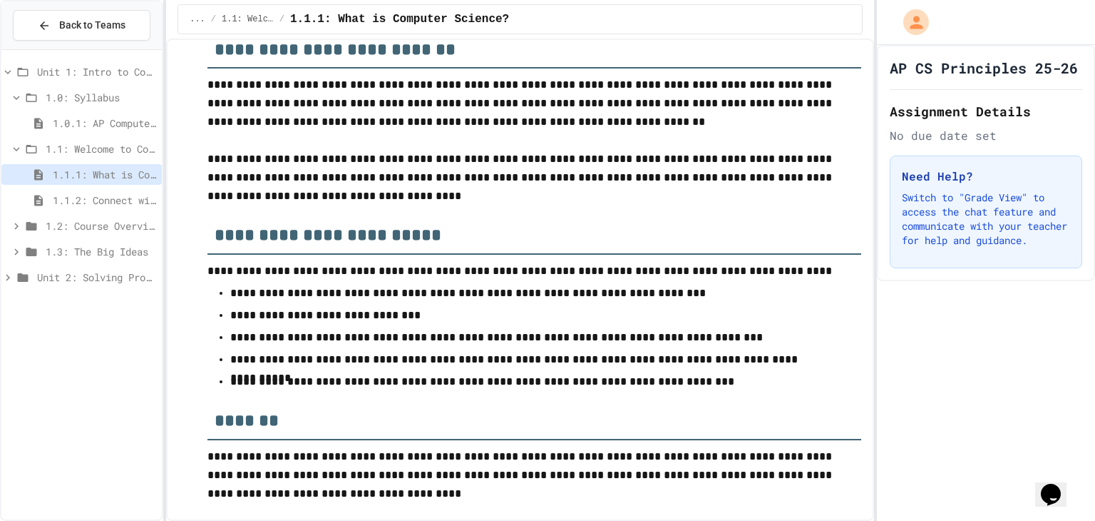
scroll to position [5951, 0]
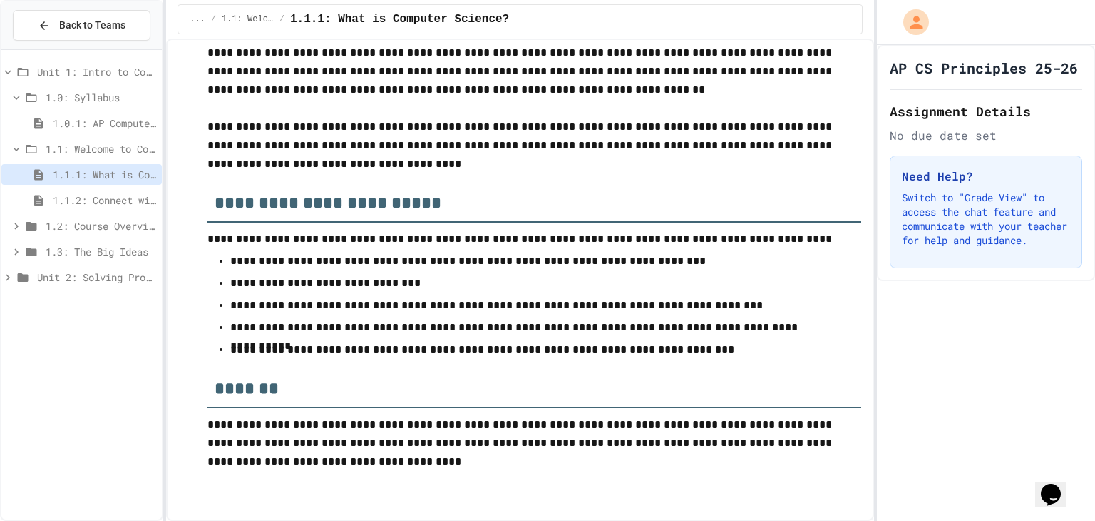
click at [106, 203] on span "1.1.2: Connect with Your World" at bounding box center [104, 200] width 103 height 15
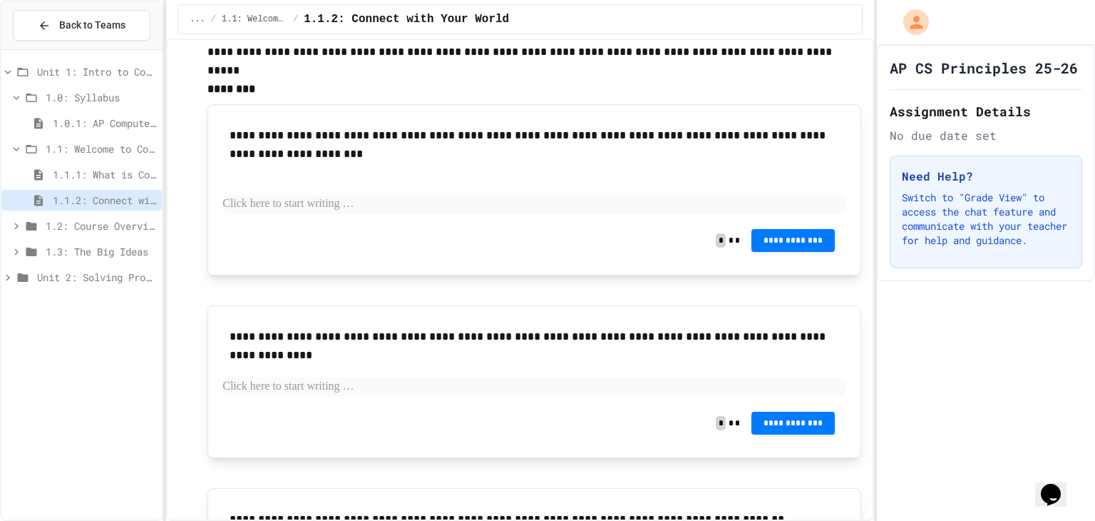
scroll to position [290, 0]
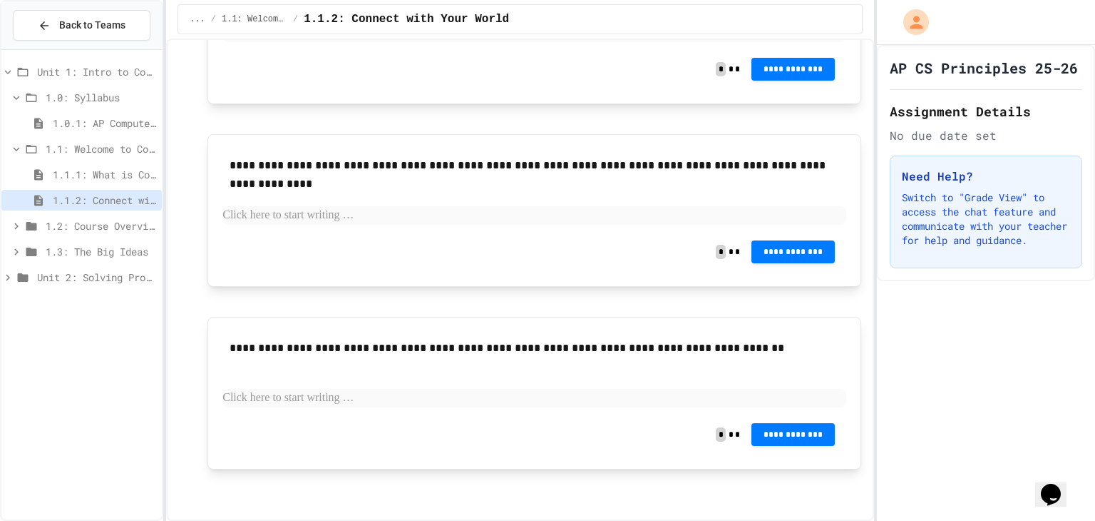
click at [107, 87] on div "1.0: Syllabus" at bounding box center [81, 97] width 160 height 21
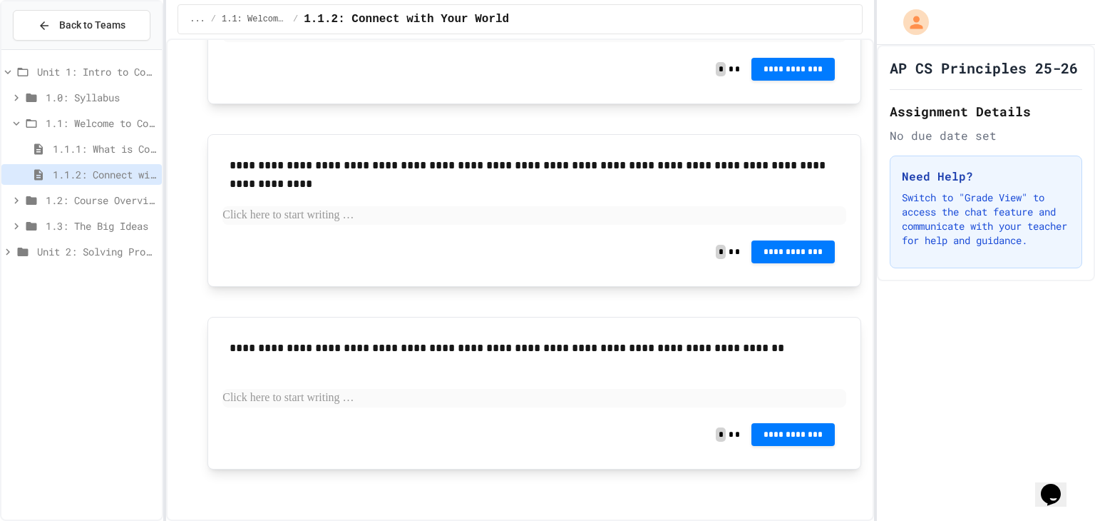
click at [93, 106] on div "1.0: Syllabus" at bounding box center [81, 97] width 160 height 21
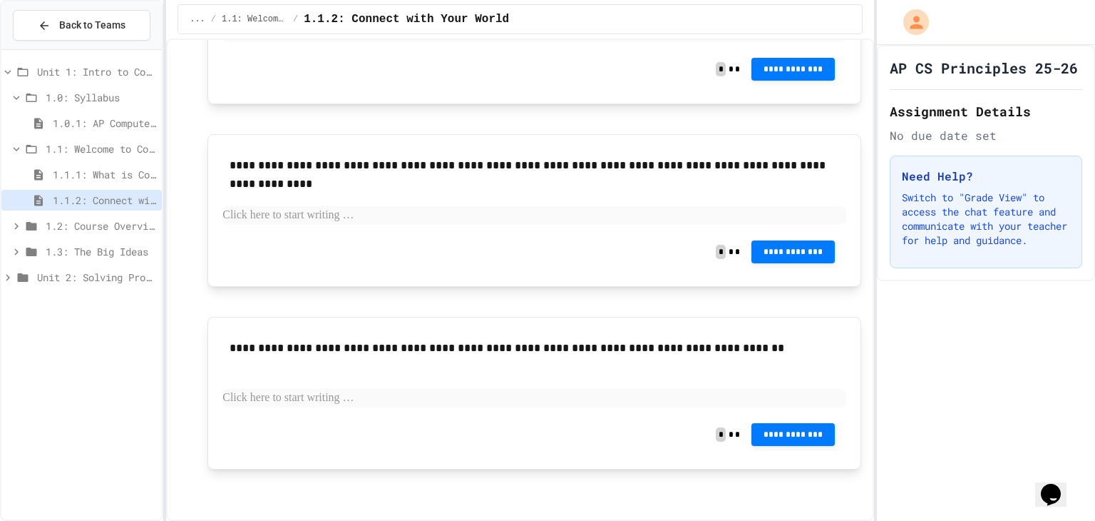
click at [96, 123] on span "1.0.1: AP Computer Science Principles in Python Course Syllabus" at bounding box center [104, 123] width 103 height 15
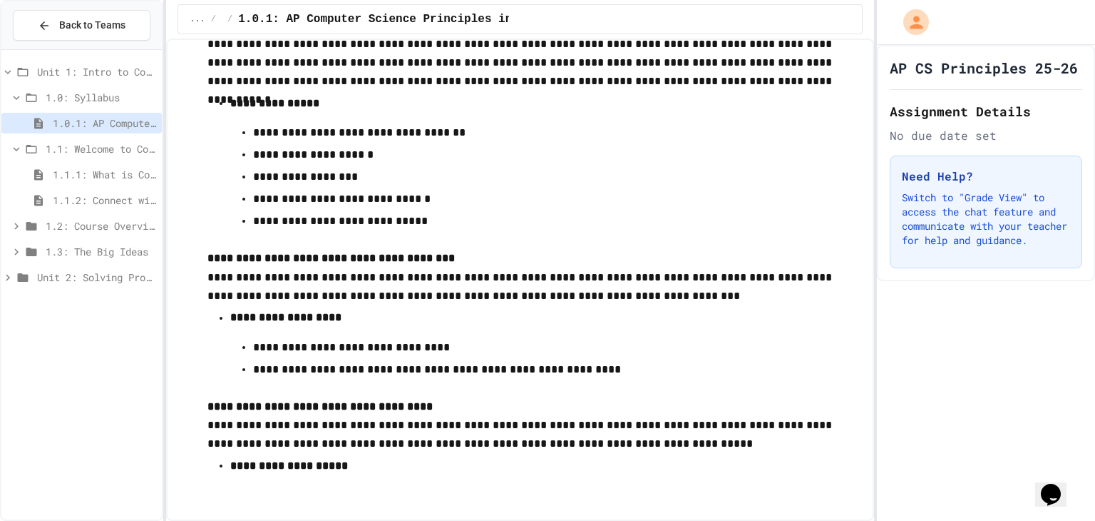
scroll to position [8310, 0]
click at [74, 31] on span "Back to Teams" at bounding box center [92, 25] width 66 height 15
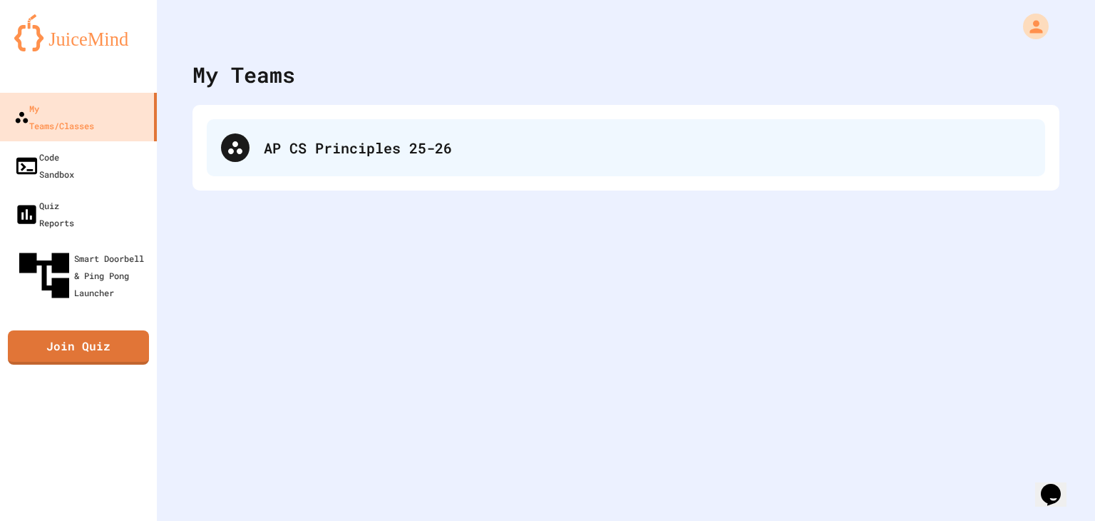
click at [277, 126] on div "AP CS Principles 25-26" at bounding box center [626, 147] width 839 height 57
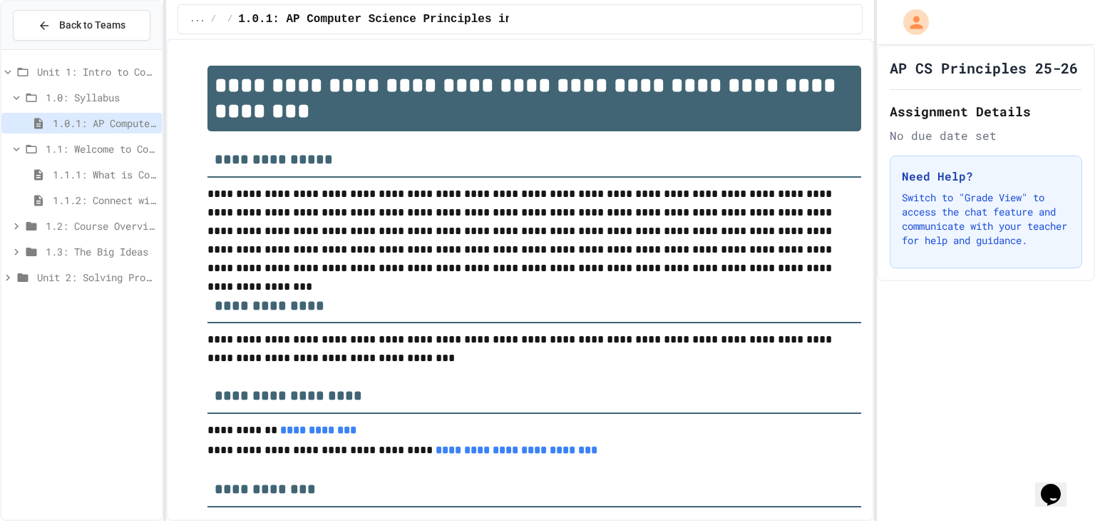
click at [198, 24] on span "..." at bounding box center [198, 19] width 16 height 11
click at [211, 19] on span "/" at bounding box center [213, 19] width 5 height 11
click at [200, 23] on span "..." at bounding box center [198, 19] width 16 height 11
click at [113, 74] on span "Unit 1: Intro to Computer Science" at bounding box center [96, 71] width 119 height 15
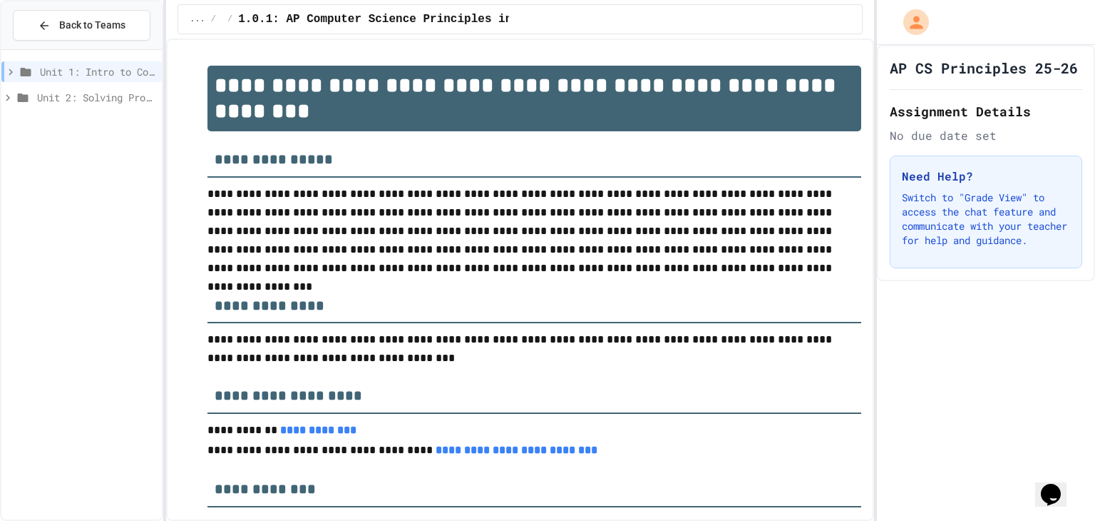
click at [113, 76] on span "Unit 1: Intro to Computer Science" at bounding box center [98, 71] width 116 height 15
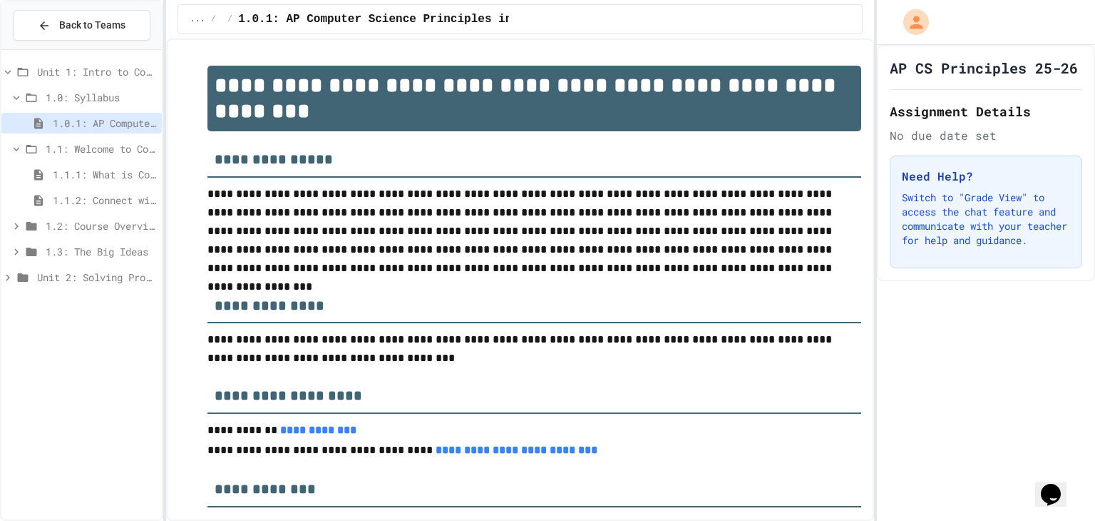
click at [65, 288] on div "Unit 2: Solving Problems in Computer Science" at bounding box center [81, 280] width 160 height 26
click at [9, 282] on icon at bounding box center [7, 277] width 13 height 13
click at [16, 304] on icon at bounding box center [16, 303] width 13 height 13
click at [4, 282] on icon at bounding box center [7, 277] width 13 height 13
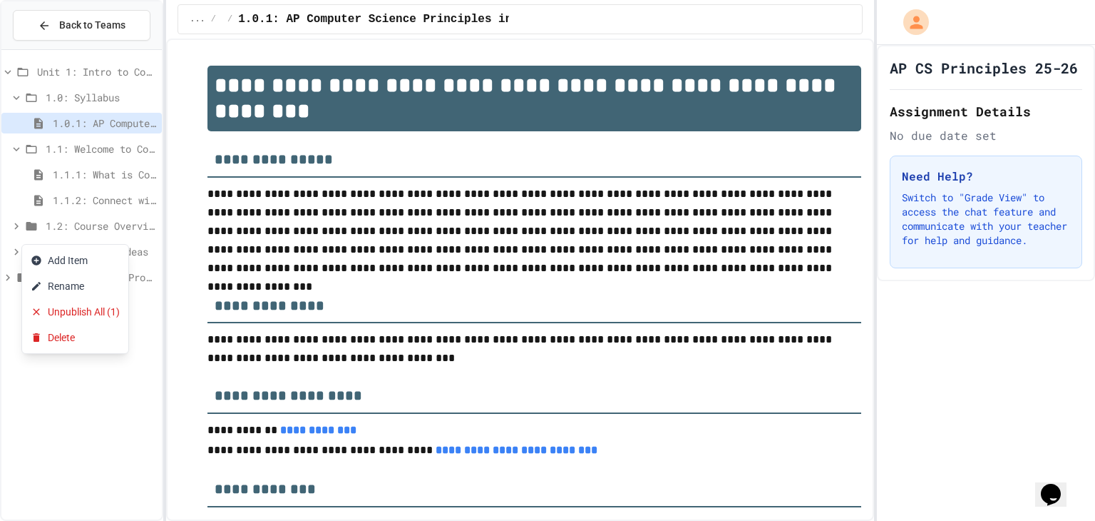
click at [62, 128] on div at bounding box center [547, 260] width 1095 height 521
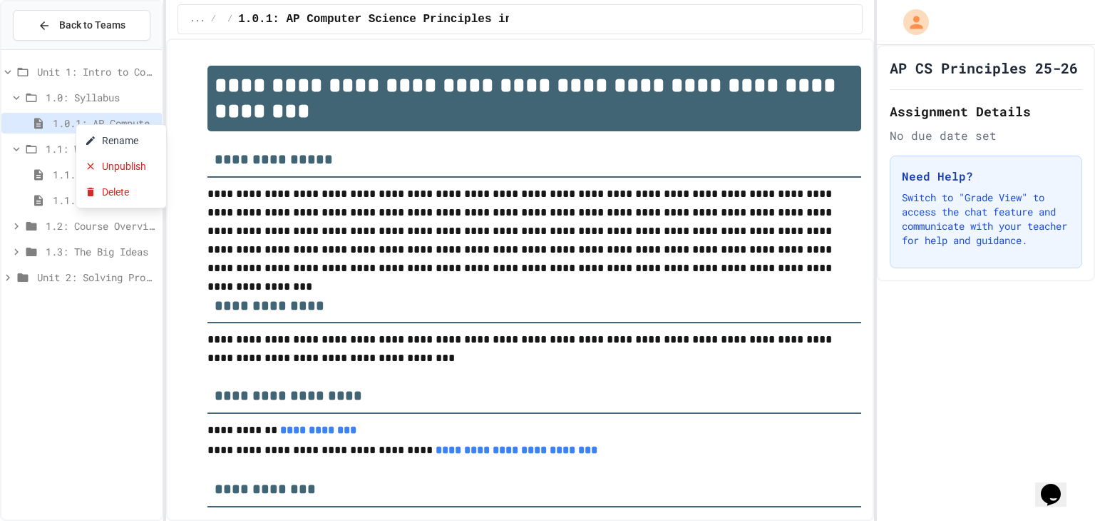
click at [41, 123] on div at bounding box center [547, 260] width 1095 height 521
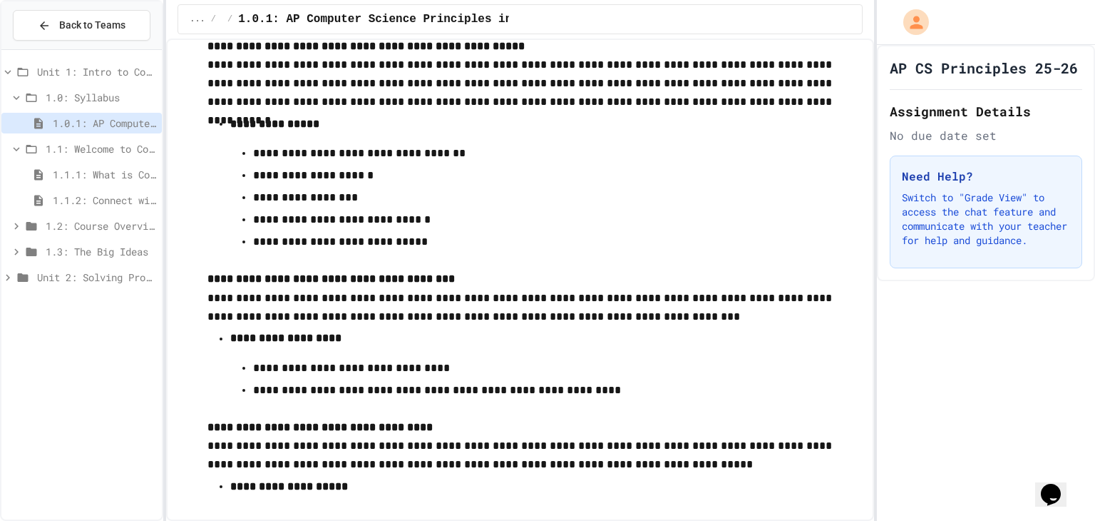
scroll to position [8310, 0]
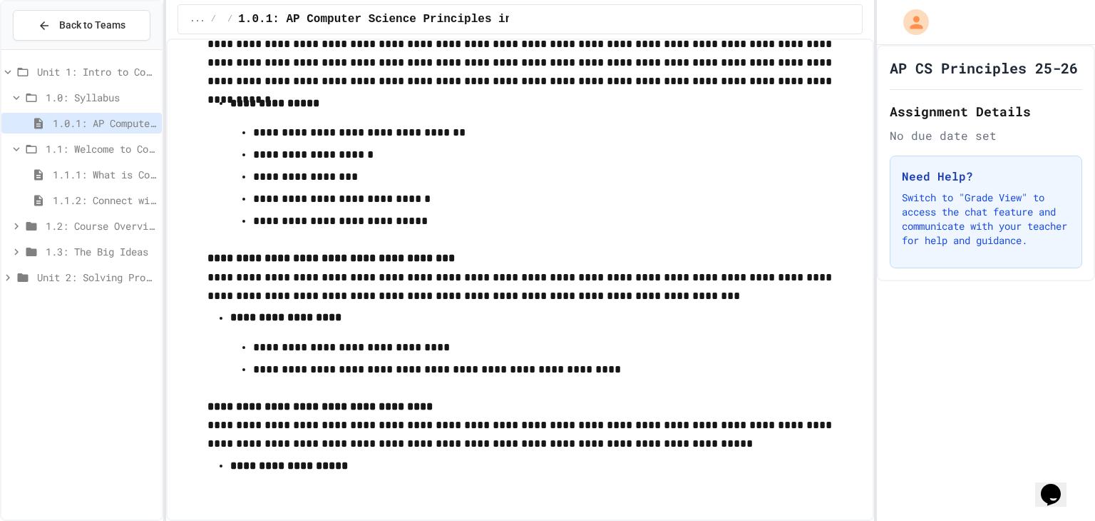
click at [113, 176] on span "1.1.1: What is Computer Science?" at bounding box center [104, 174] width 103 height 15
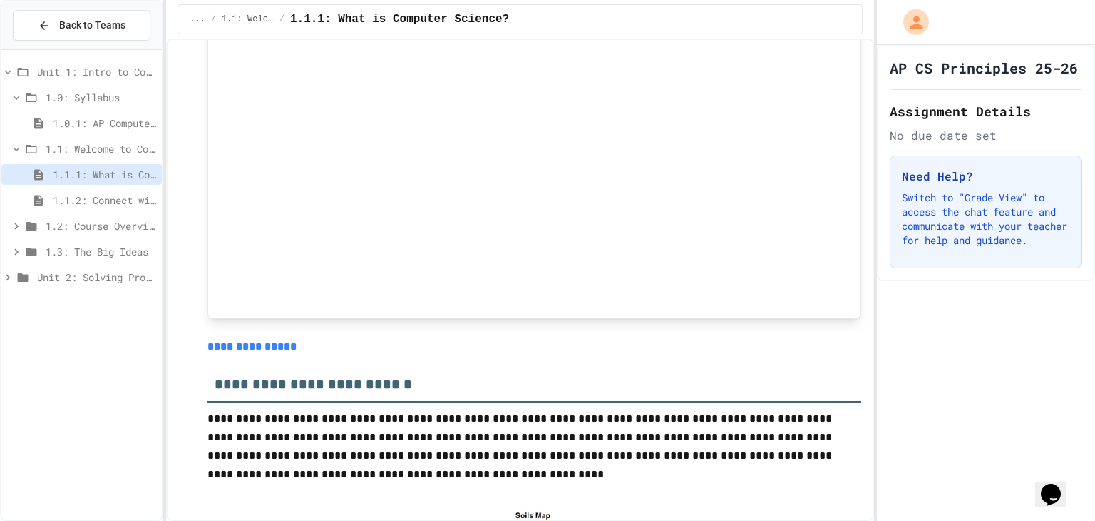
scroll to position [3238, 0]
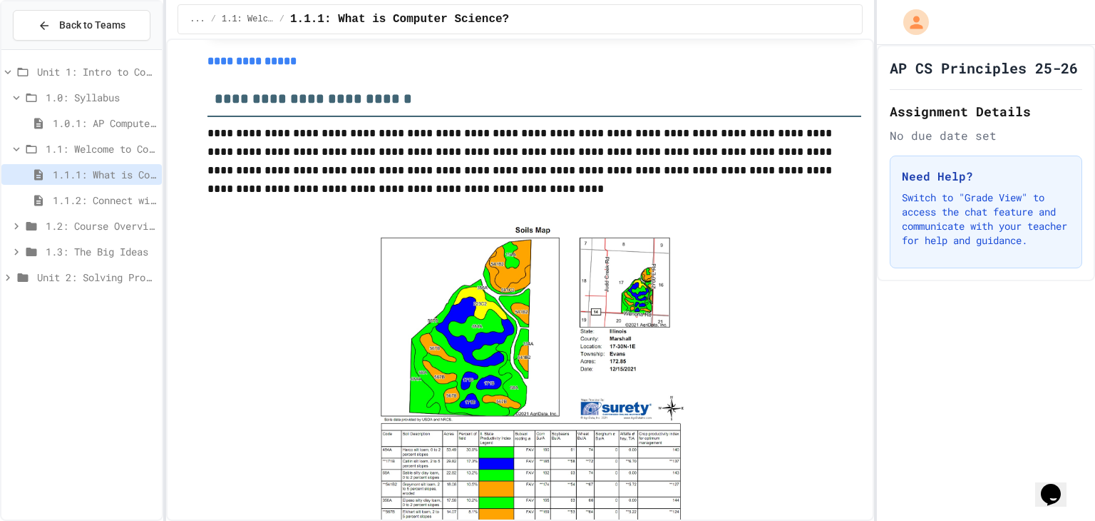
click at [254, 64] on link "**********" at bounding box center [252, 61] width 89 height 11
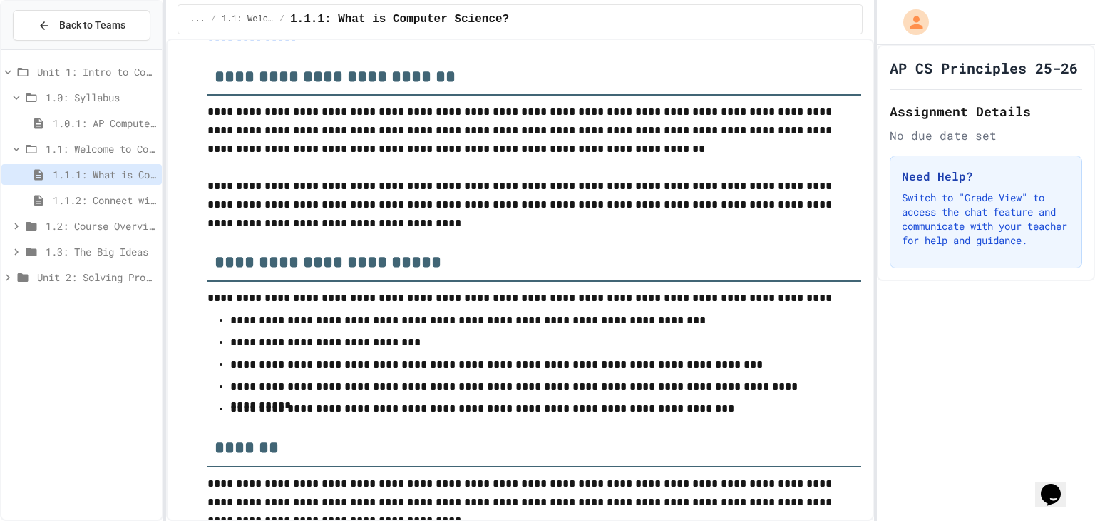
scroll to position [5951, 0]
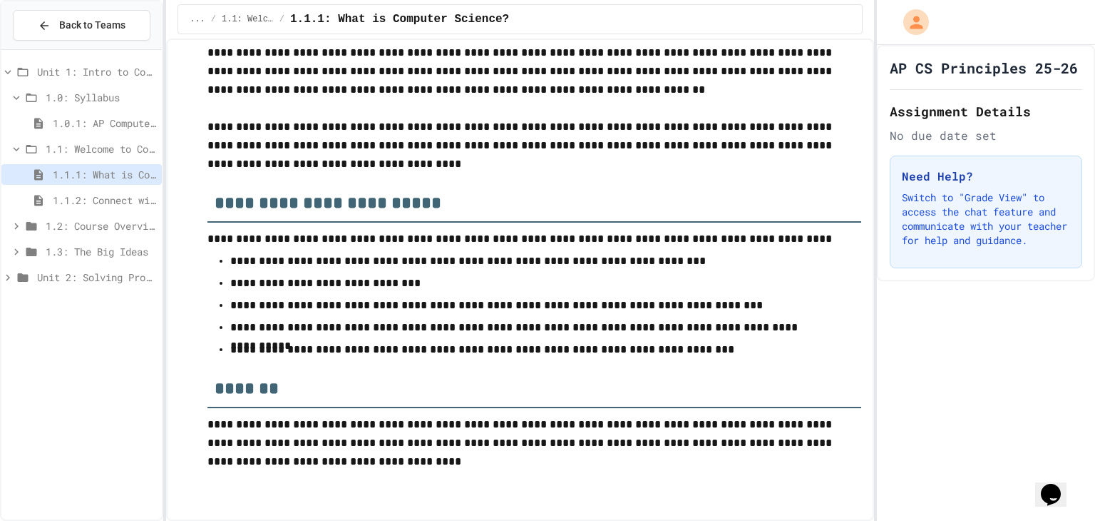
click at [88, 203] on span "1.1.2: Connect with Your World" at bounding box center [104, 200] width 103 height 15
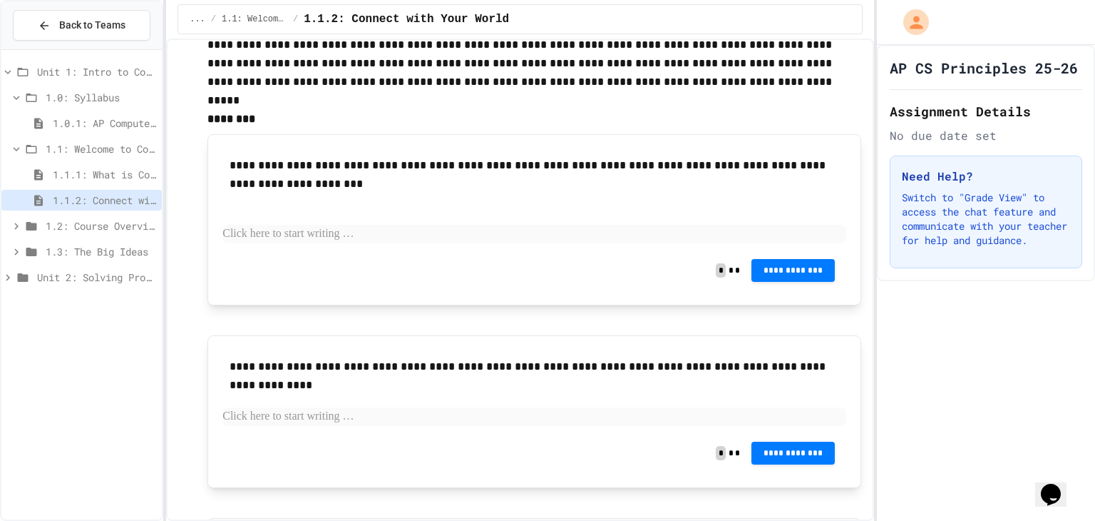
scroll to position [76, 0]
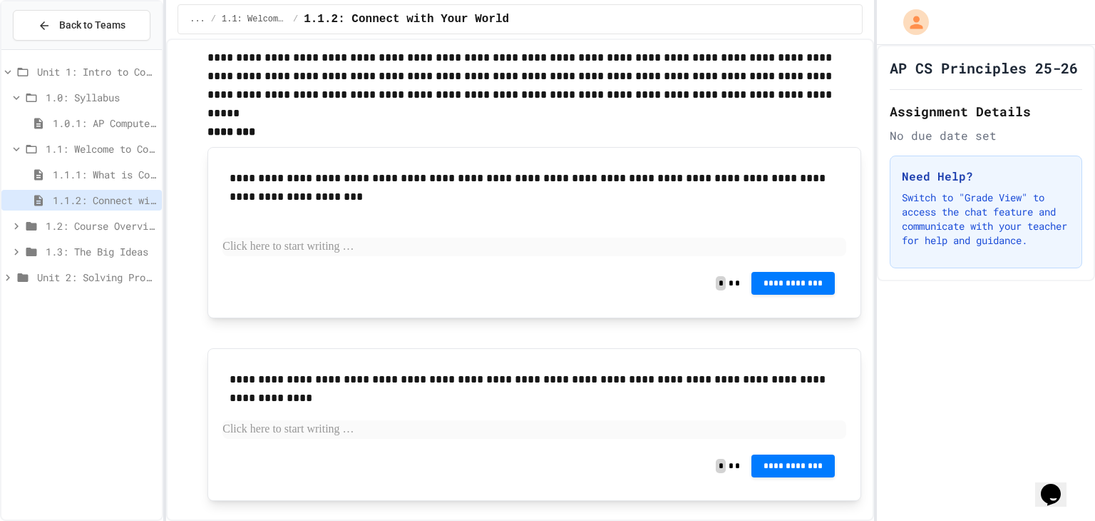
click at [20, 227] on icon at bounding box center [16, 226] width 13 height 13
click at [43, 247] on icon at bounding box center [38, 251] width 17 height 13
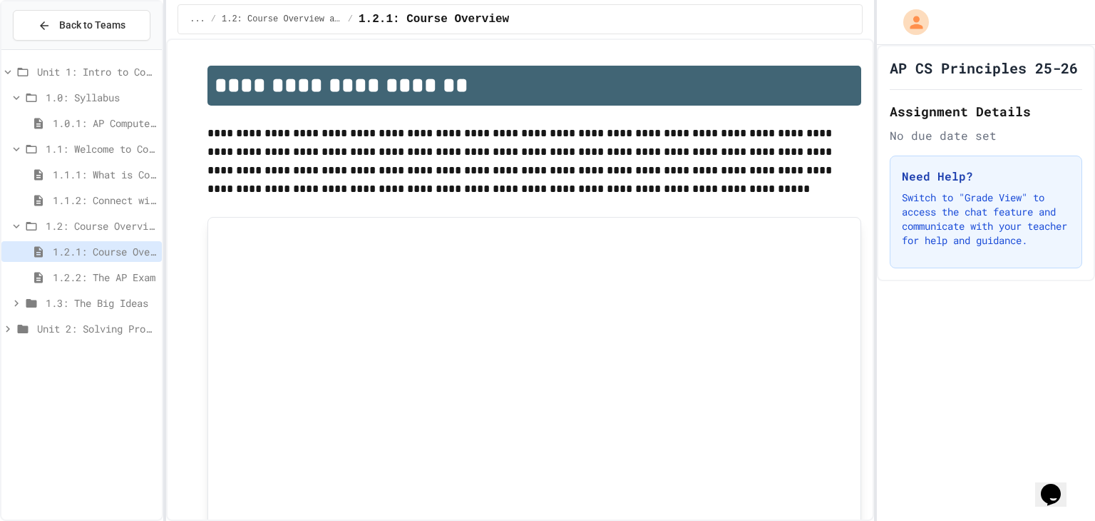
click at [111, 190] on div "1.1.2: Connect with Your World" at bounding box center [81, 200] width 160 height 21
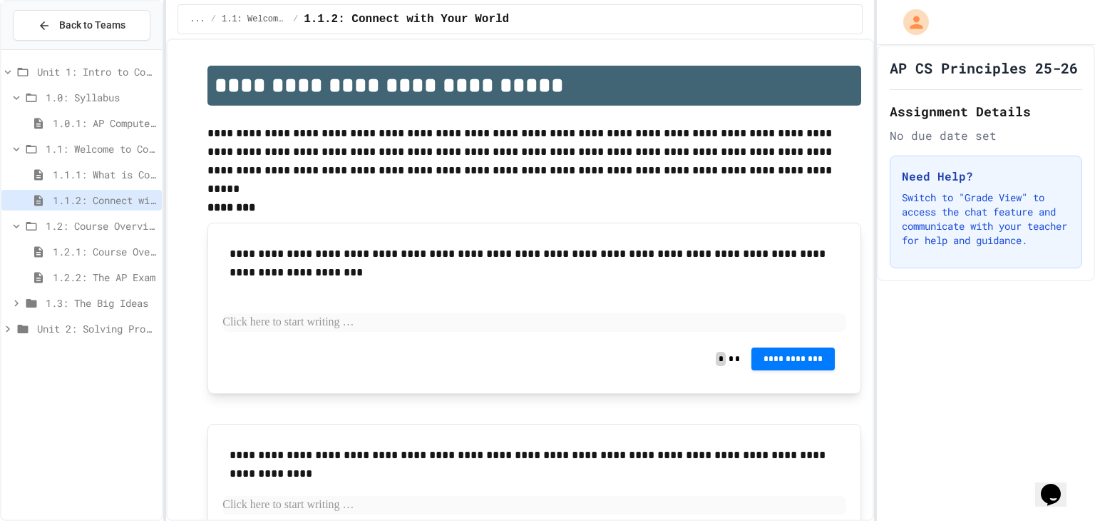
click at [111, 177] on span "1.1.1: What is Computer Science?" at bounding box center [104, 174] width 103 height 15
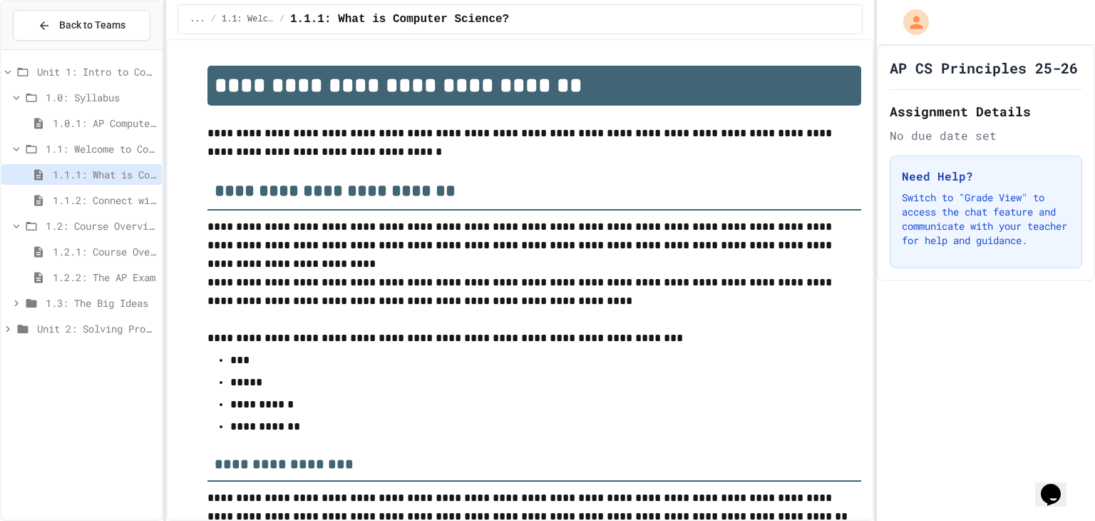
scroll to position [2240, 0]
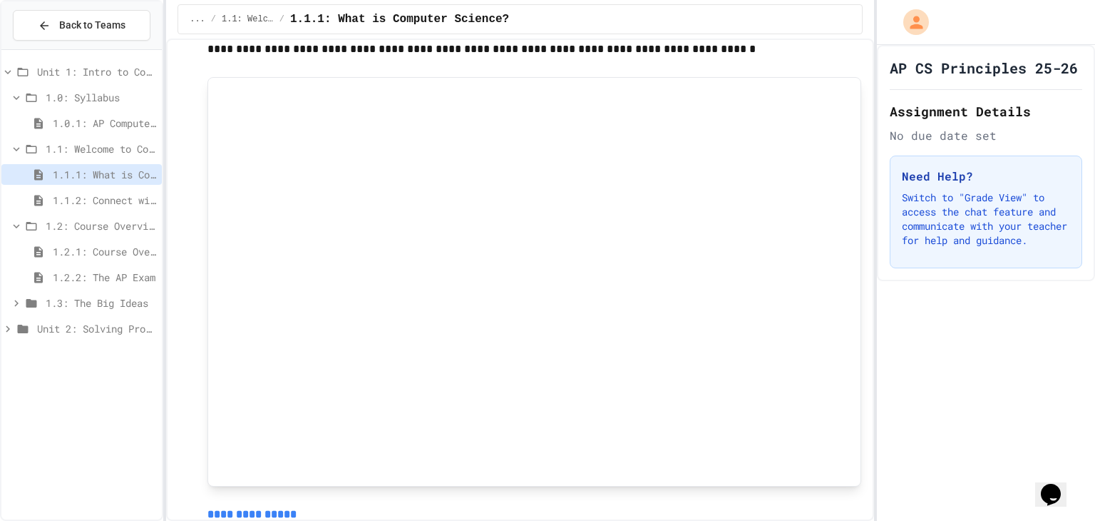
click at [123, 195] on span "1.1.2: Connect with Your World" at bounding box center [104, 200] width 103 height 15
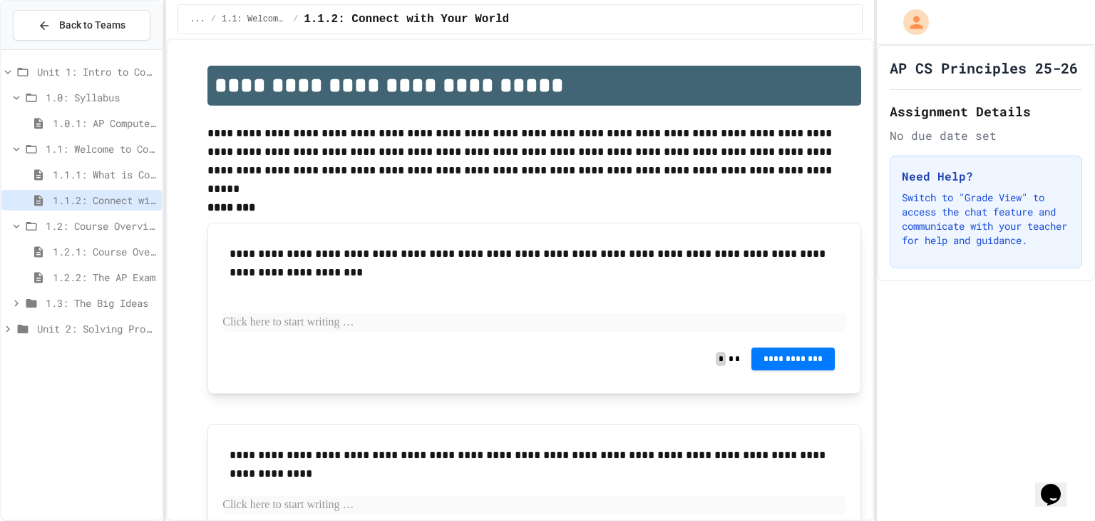
click at [997, 222] on p "Switch to "Grade View" to access the chat feature and communicate with your tea…" at bounding box center [986, 218] width 168 height 57
click at [997, 215] on p "Switch to "Grade View" to access the chat feature and communicate with your tea…" at bounding box center [986, 218] width 168 height 57
click at [81, 199] on div at bounding box center [547, 260] width 1095 height 521
click at [91, 26] on span "Back to Teams" at bounding box center [92, 25] width 66 height 15
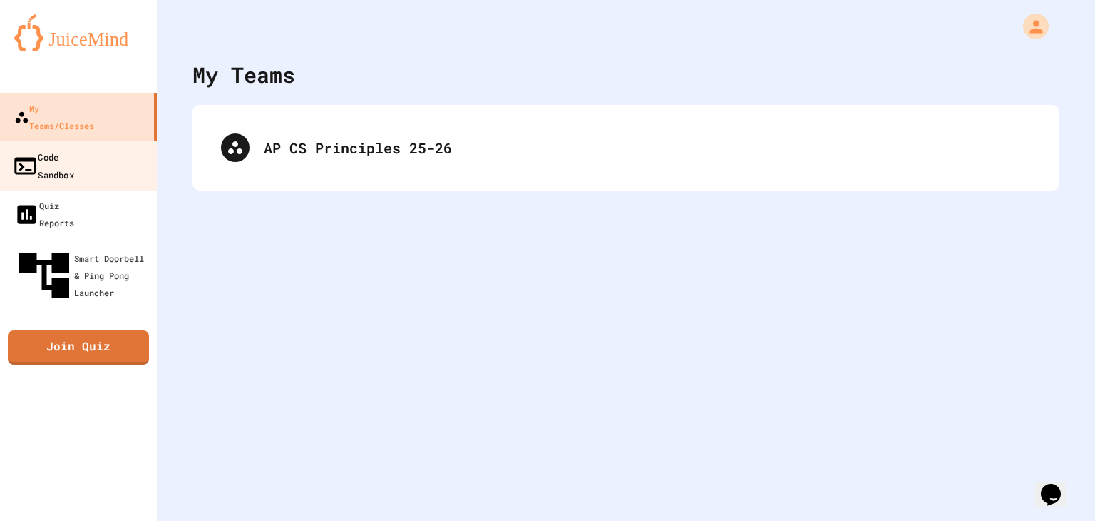
click at [99, 152] on link "Code Sandbox" at bounding box center [79, 165] width 162 height 50
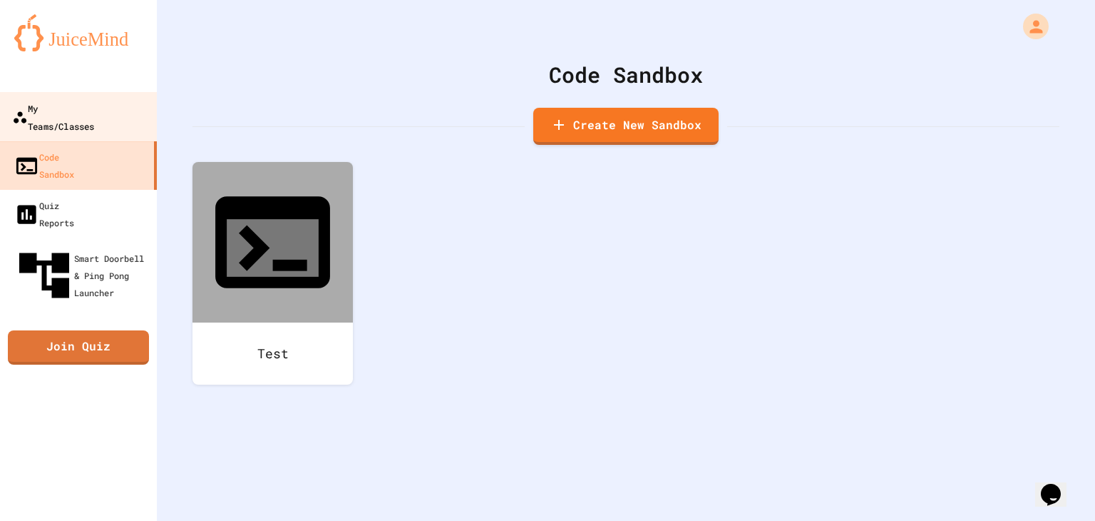
click at [92, 116] on div "My Teams/Classes" at bounding box center [53, 116] width 82 height 35
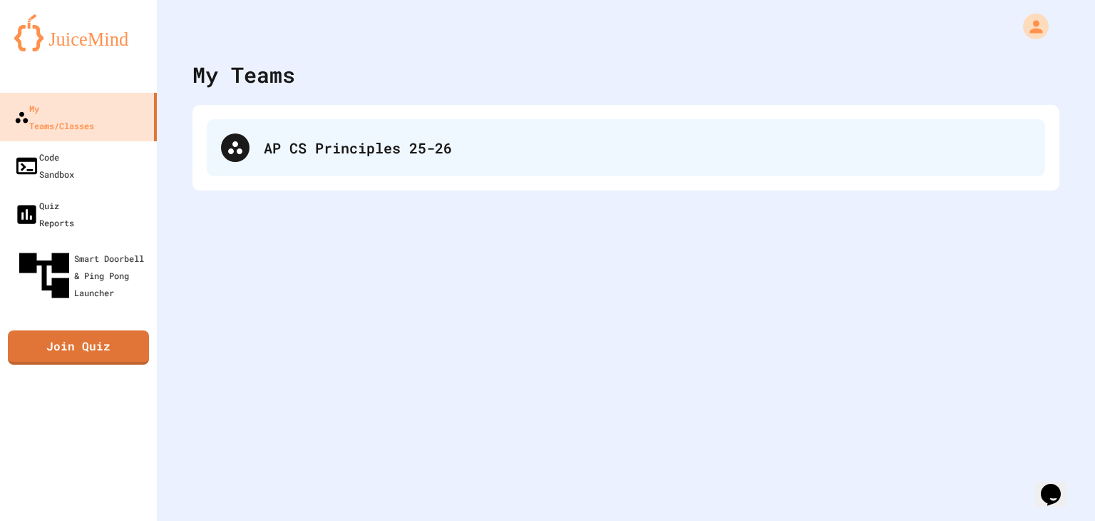
click at [292, 135] on div "AP CS Principles 25-26" at bounding box center [626, 147] width 839 height 57
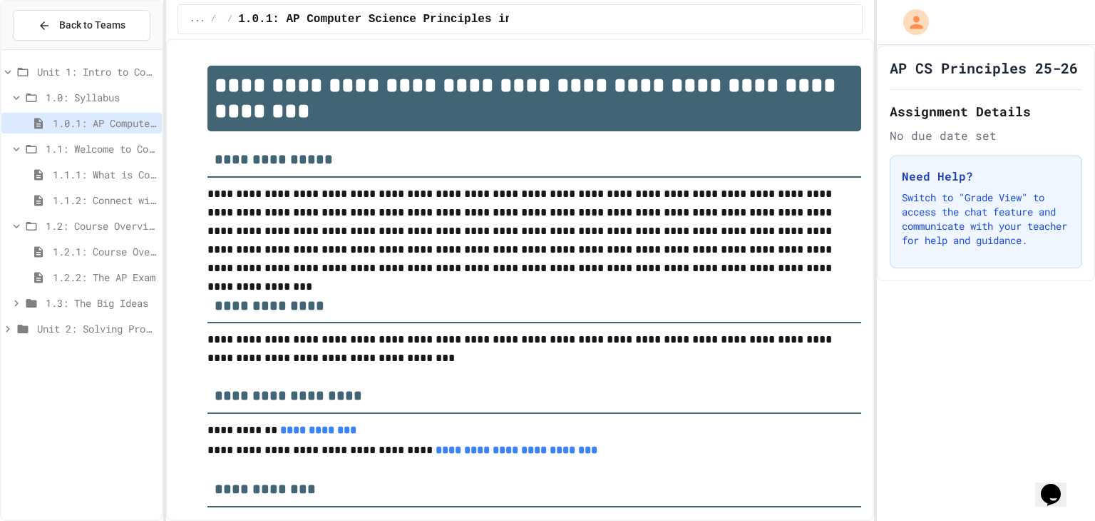
click at [126, 188] on div "1.1.1: What is Computer Science?" at bounding box center [81, 177] width 160 height 26
click at [123, 178] on span "1.1.1: What is Computer Science?" at bounding box center [104, 174] width 103 height 15
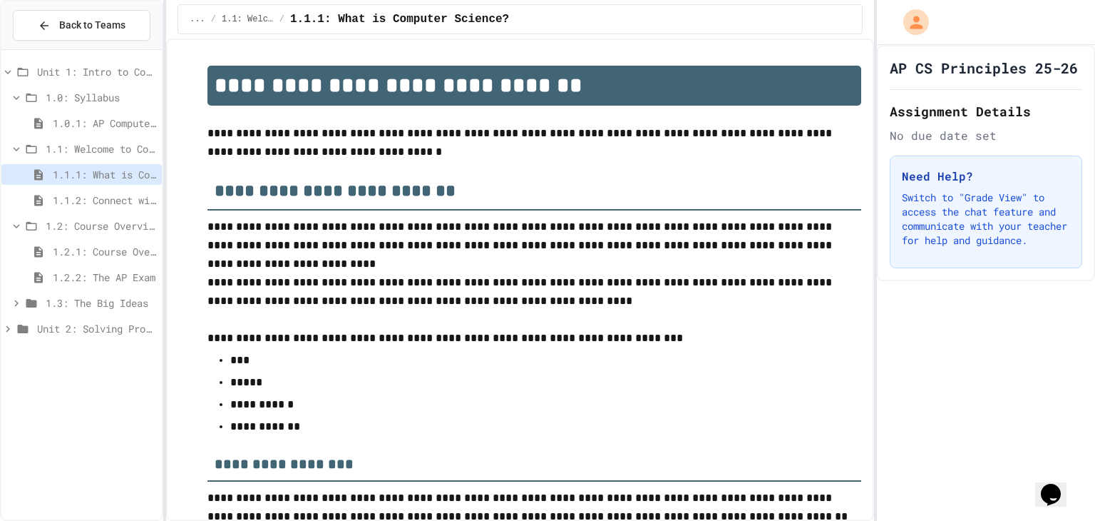
scroll to position [2240, 0]
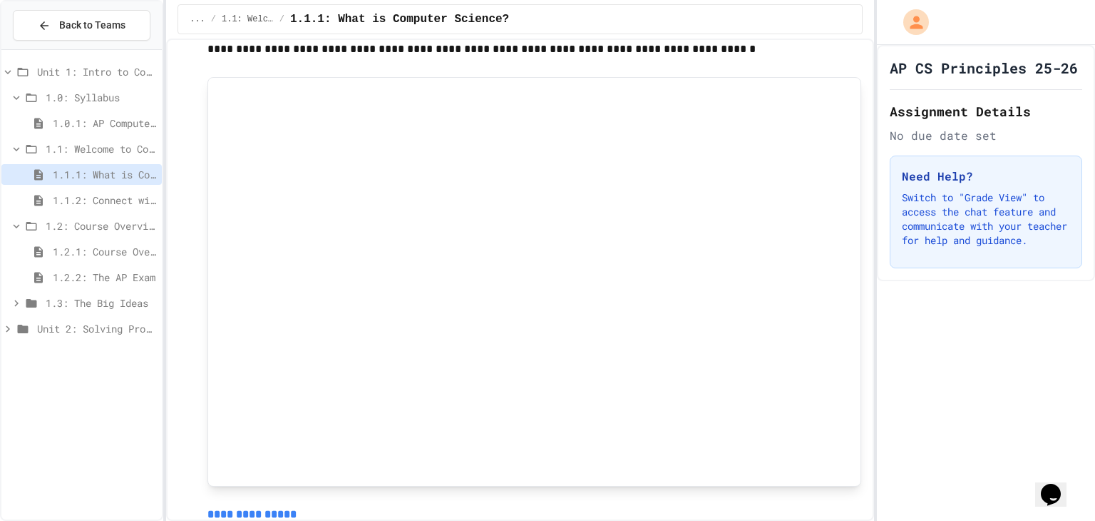
click at [111, 200] on span "1.1.2: Connect with Your World" at bounding box center [104, 200] width 103 height 15
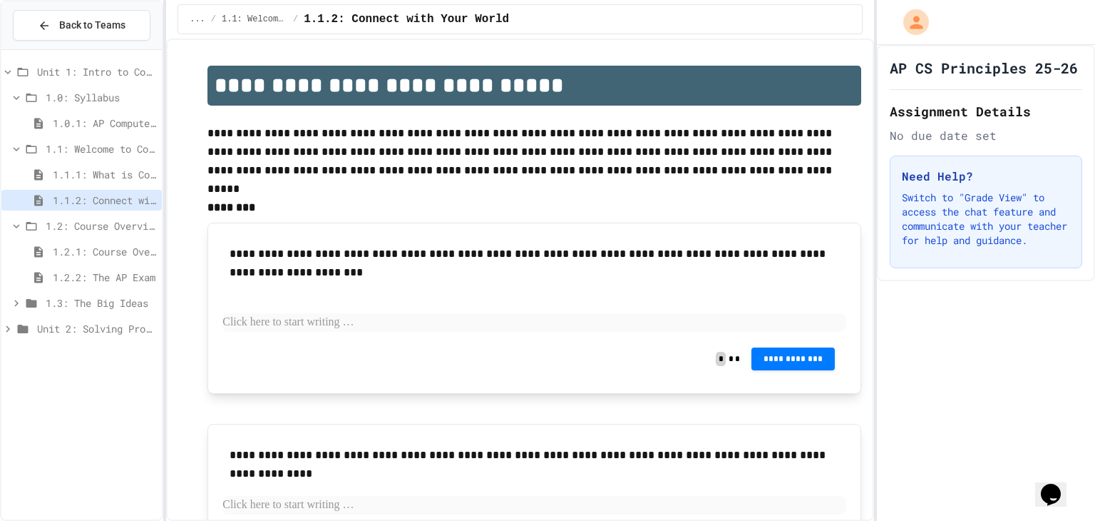
click at [114, 175] on span "1.1.1: What is Computer Science?" at bounding box center [104, 174] width 103 height 15
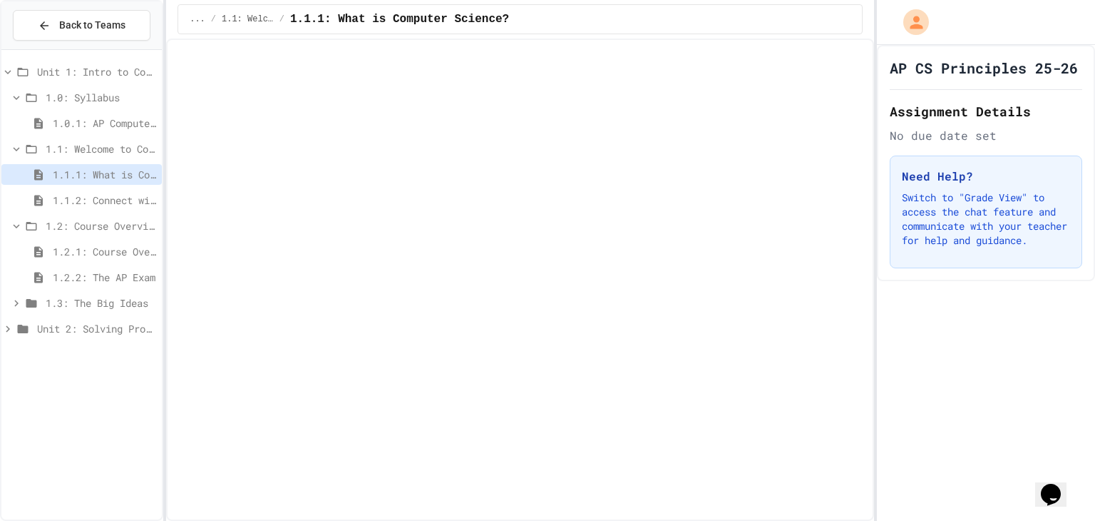
scroll to position [2240, 0]
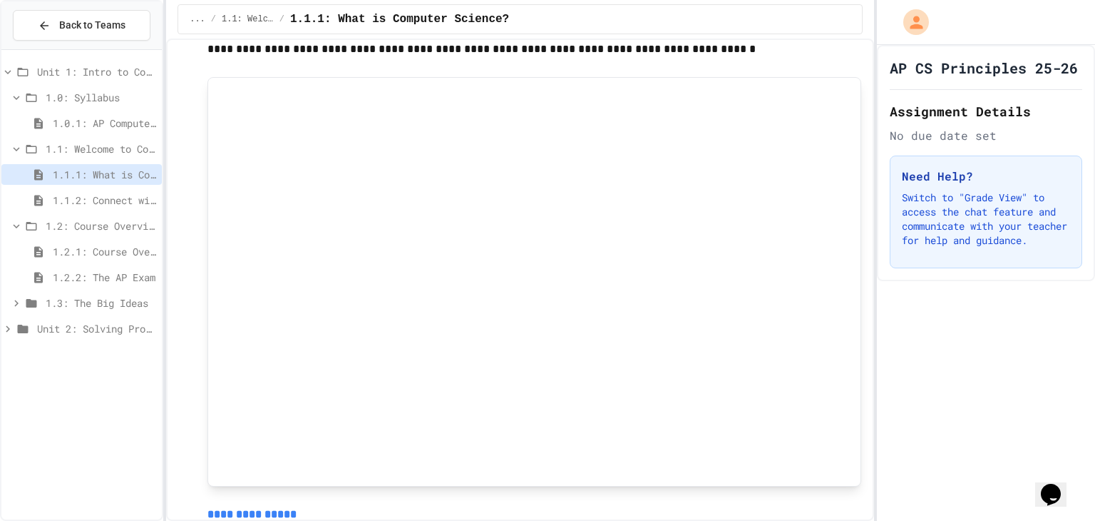
click at [114, 190] on div "1.1.2: Connect with Your World" at bounding box center [81, 200] width 160 height 21
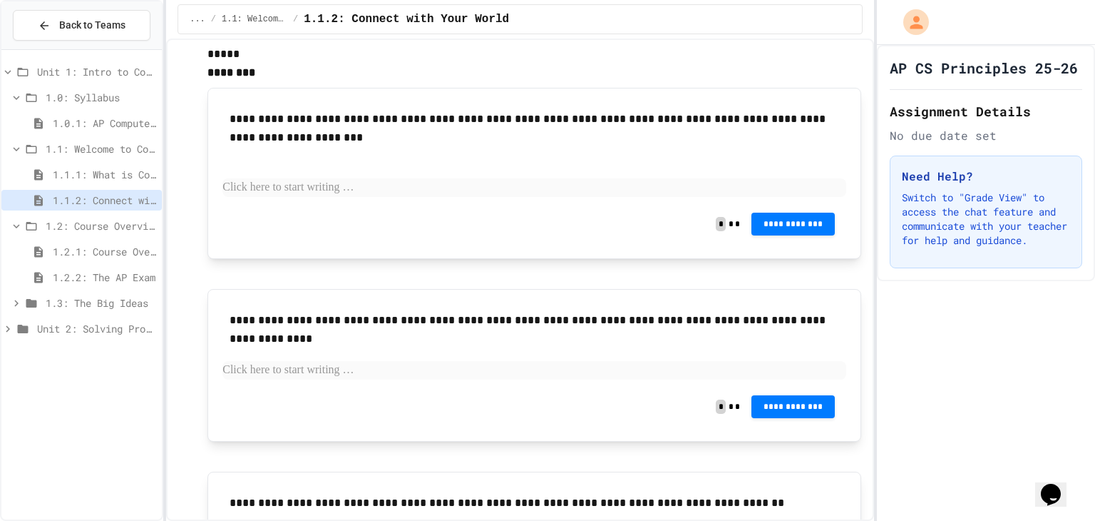
scroll to position [143, 0]
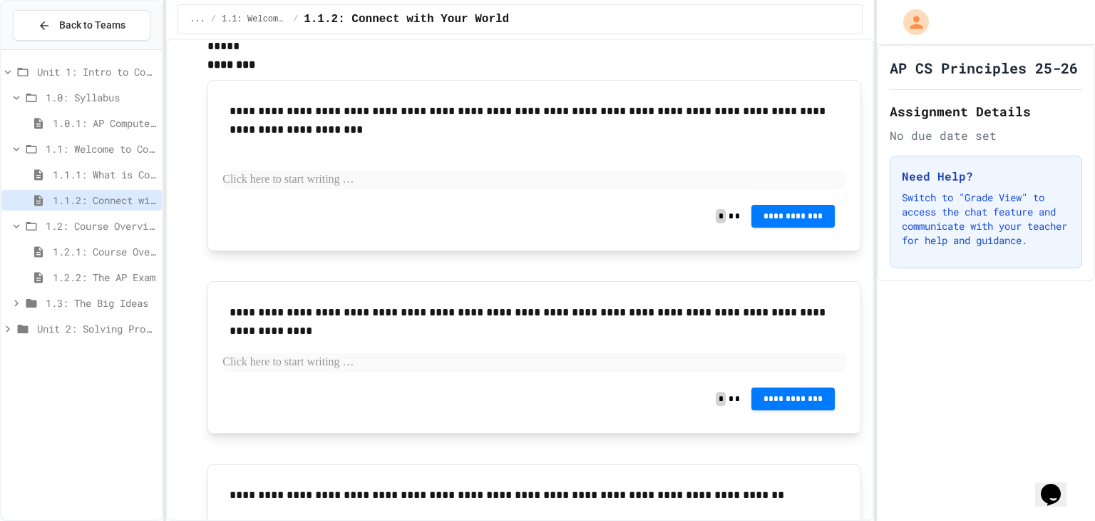
click at [99, 116] on span "1.0.1: AP Computer Science Principles in Python Course Syllabus" at bounding box center [104, 123] width 103 height 15
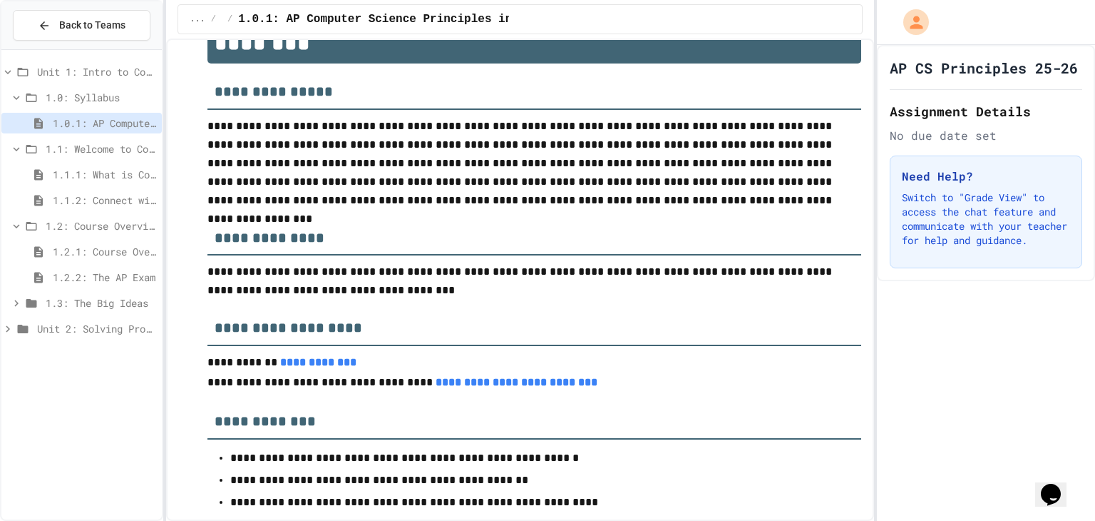
scroll to position [71, 0]
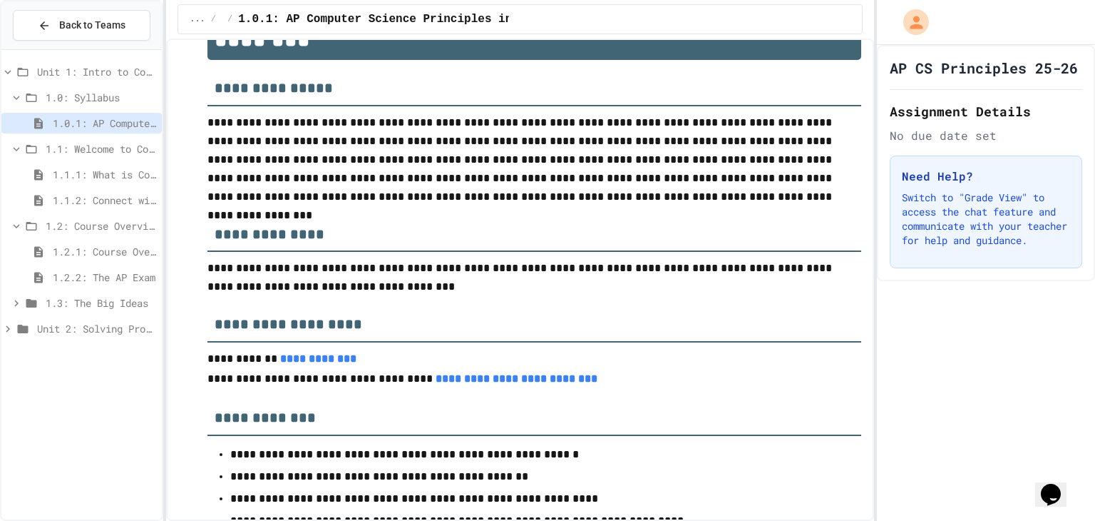
click at [506, 381] on link "**********" at bounding box center [517, 378] width 162 height 11
drag, startPoint x: 11, startPoint y: 349, endPoint x: 4, endPoint y: 334, distance: 15.6
click at [0, 339] on div "Back to Teams Unit 1: Intro to Computer Science 1.0: Syllabus 1.0.1: AP Compute…" at bounding box center [81, 260] width 163 height 521
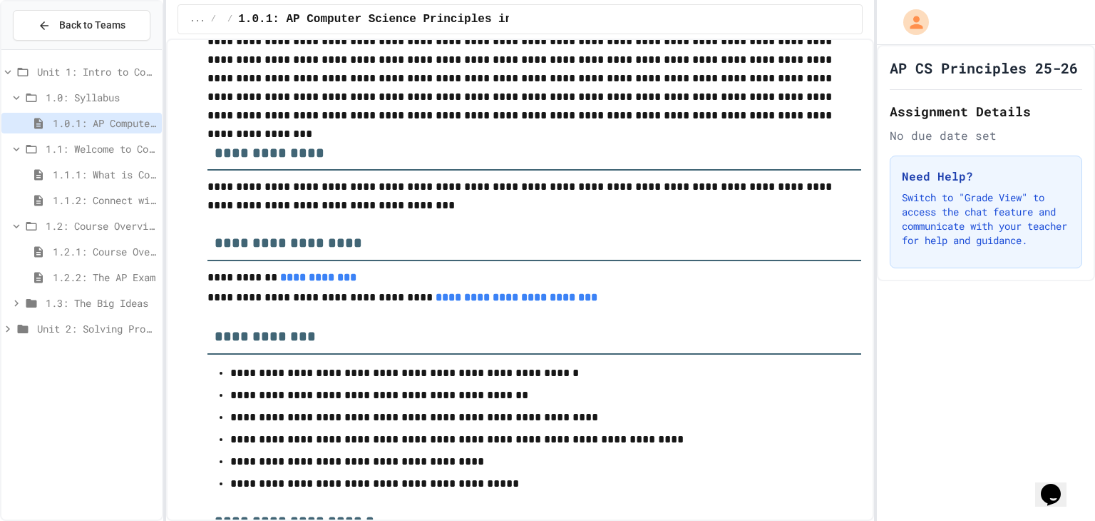
scroll to position [214, 0]
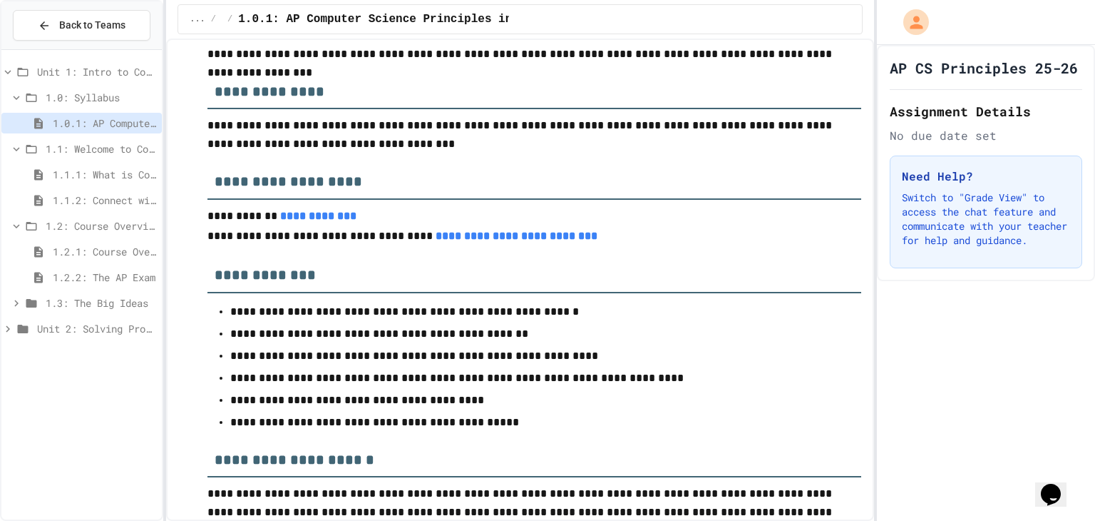
click at [92, 177] on span "1.1.1: What is Computer Science?" at bounding box center [104, 174] width 103 height 15
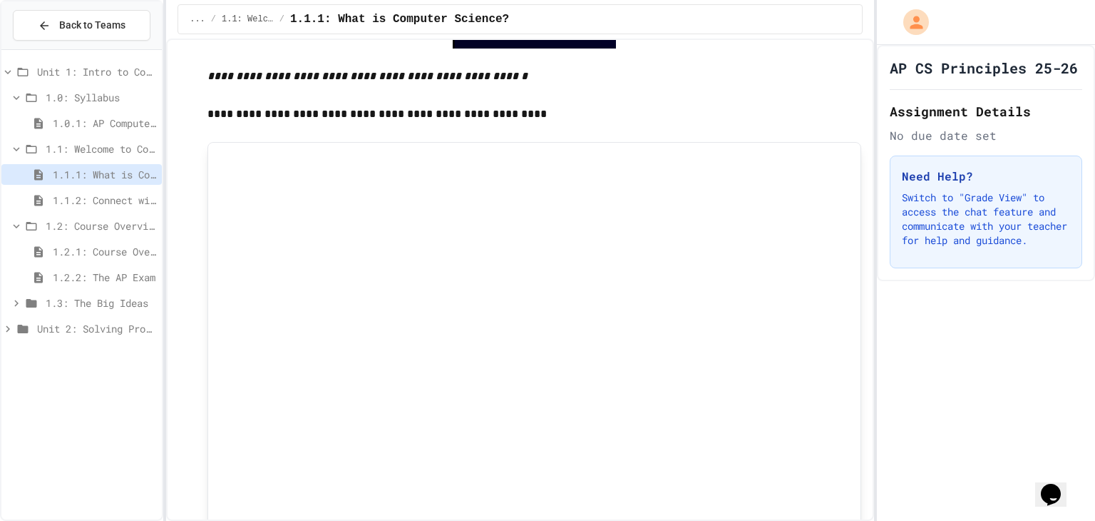
scroll to position [814, 0]
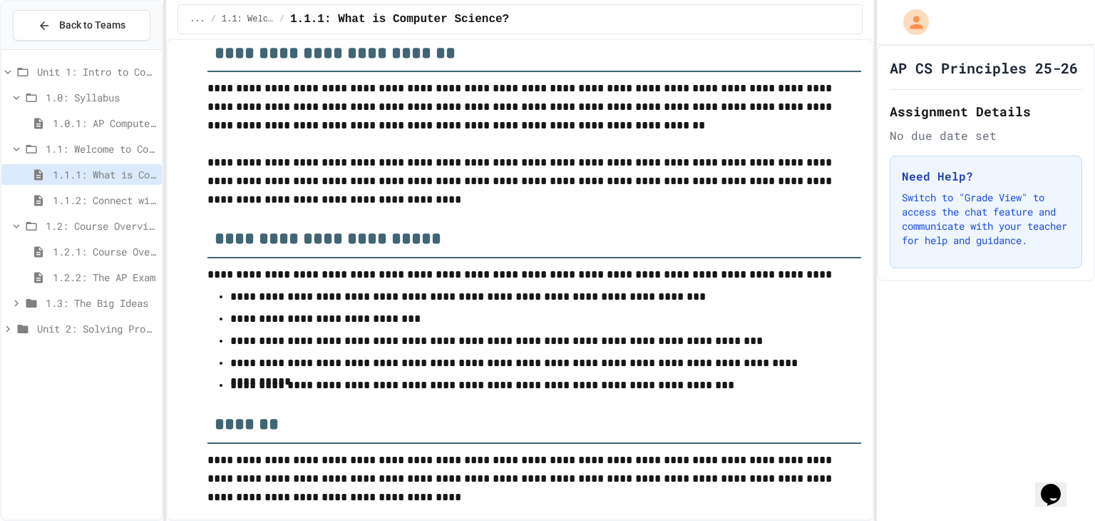
scroll to position [5951, 0]
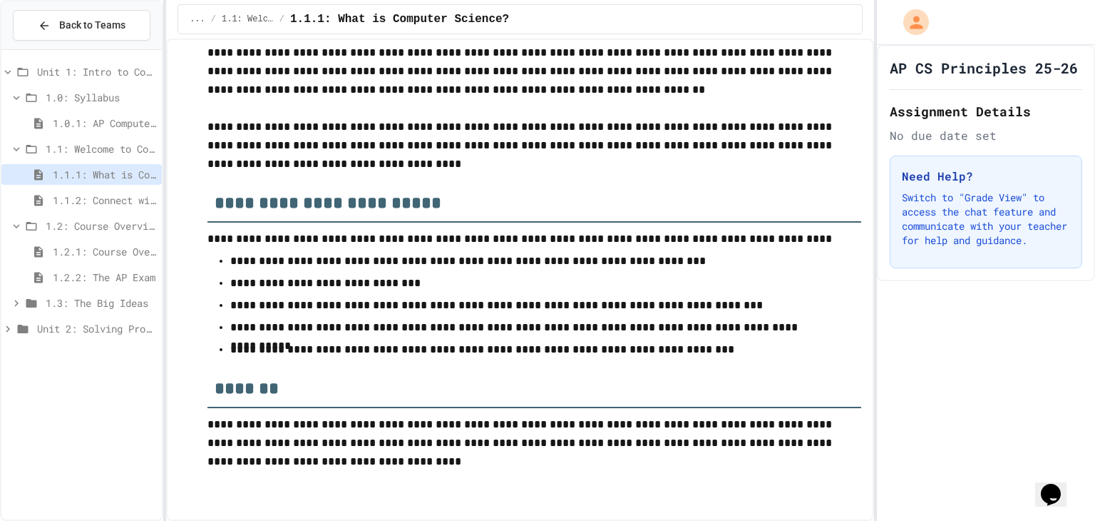
click at [131, 195] on span "1.1.2: Connect with Your World" at bounding box center [104, 200] width 103 height 15
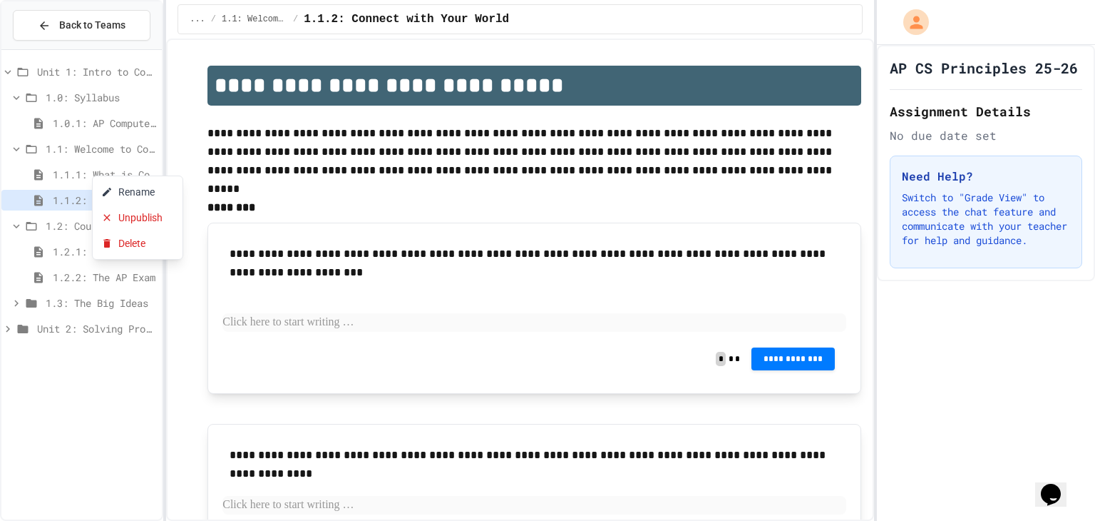
click at [198, 180] on div at bounding box center [547, 260] width 1095 height 521
click at [18, 100] on icon at bounding box center [16, 97] width 13 height 13
